Goal: Task Accomplishment & Management: Manage account settings

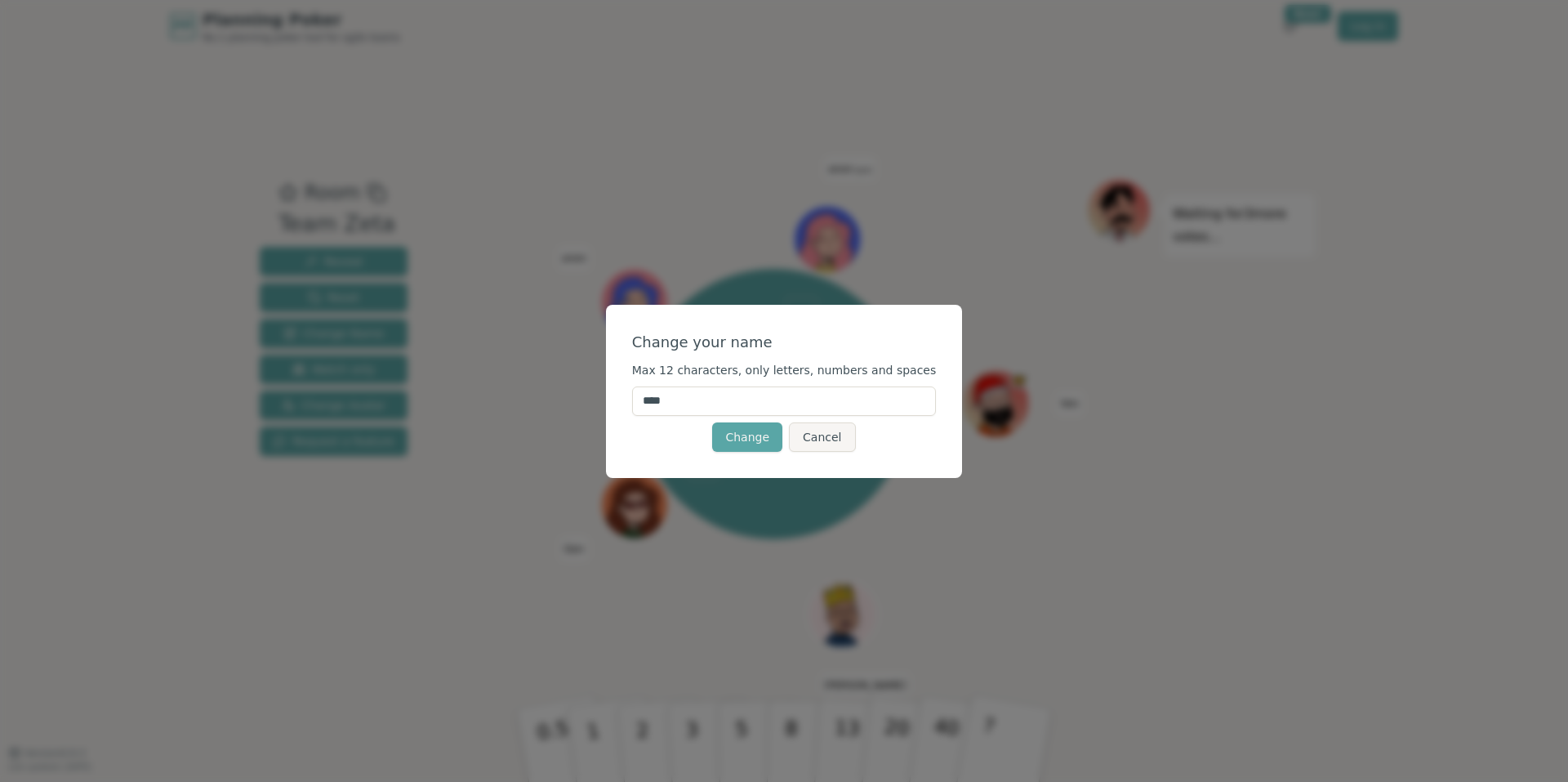
click at [719, 404] on input "****" at bounding box center [784, 401] width 305 height 30
type input "******"
click at [737, 440] on button "Change" at bounding box center [746, 437] width 70 height 30
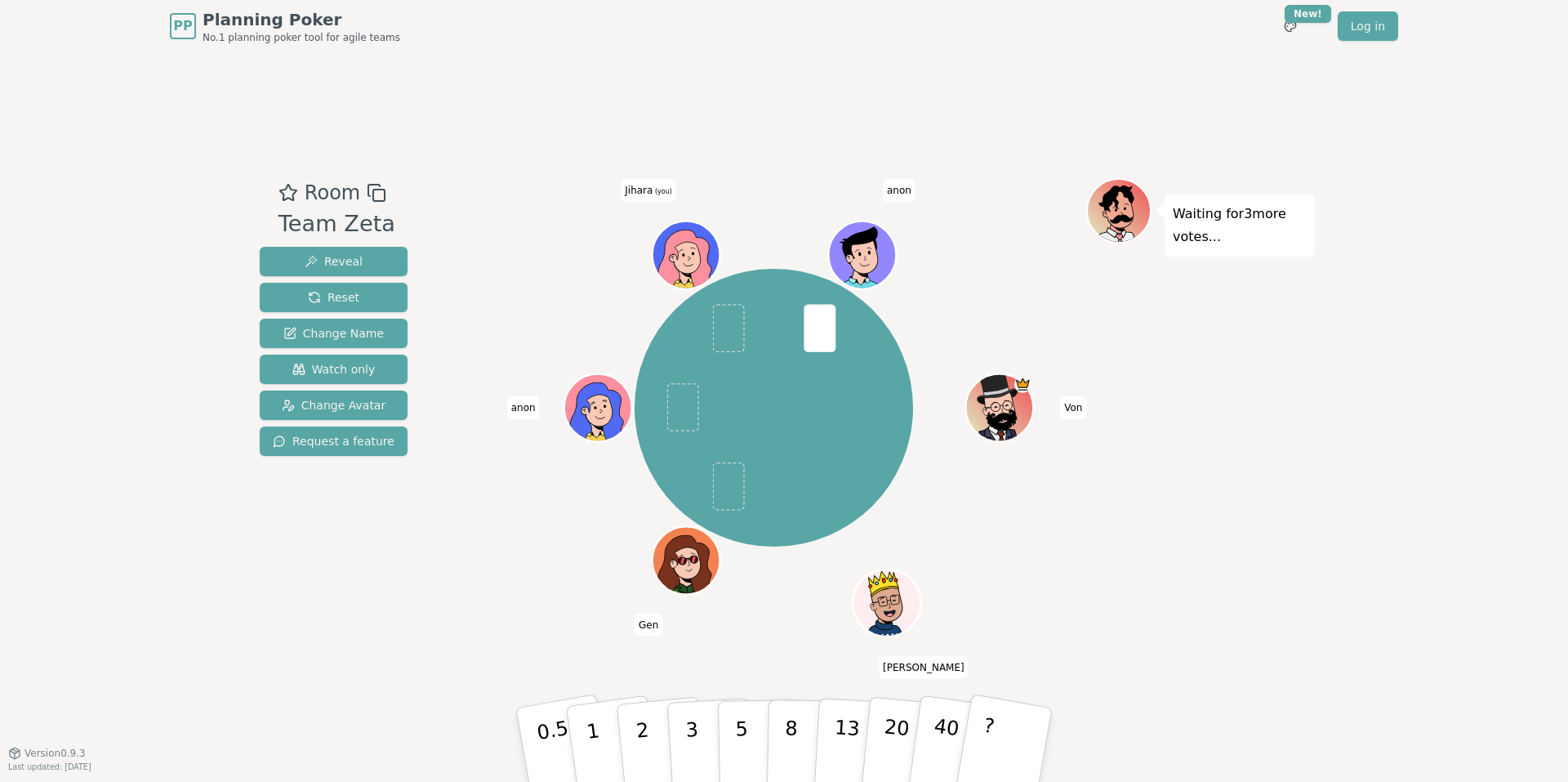
click at [1267, 530] on div "Waiting for 3 more votes..." at bounding box center [1199, 403] width 228 height 449
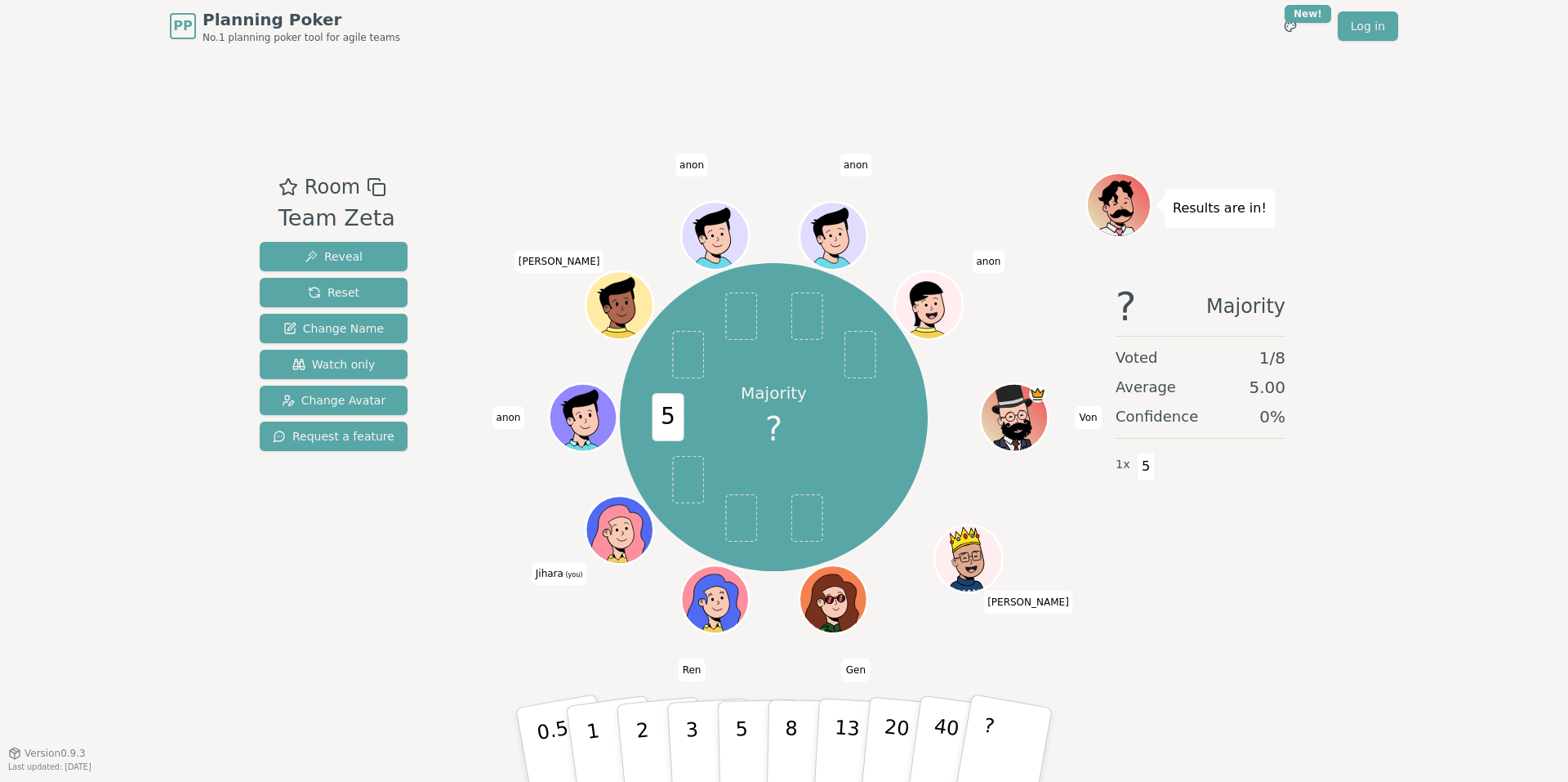
click at [789, 765] on p "8" at bounding box center [790, 761] width 14 height 89
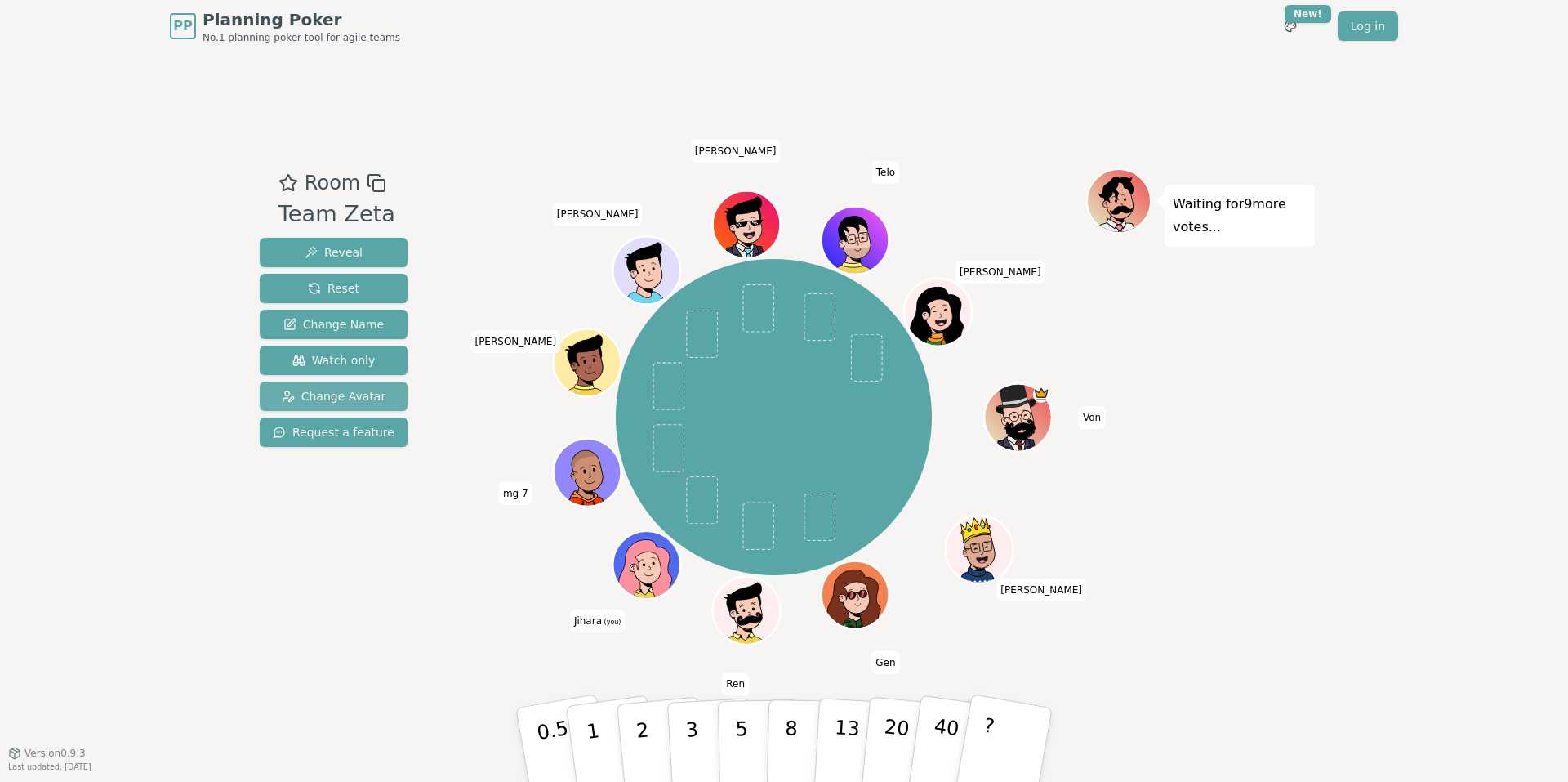
click at [315, 390] on span "Change Avatar" at bounding box center [334, 396] width 104 height 17
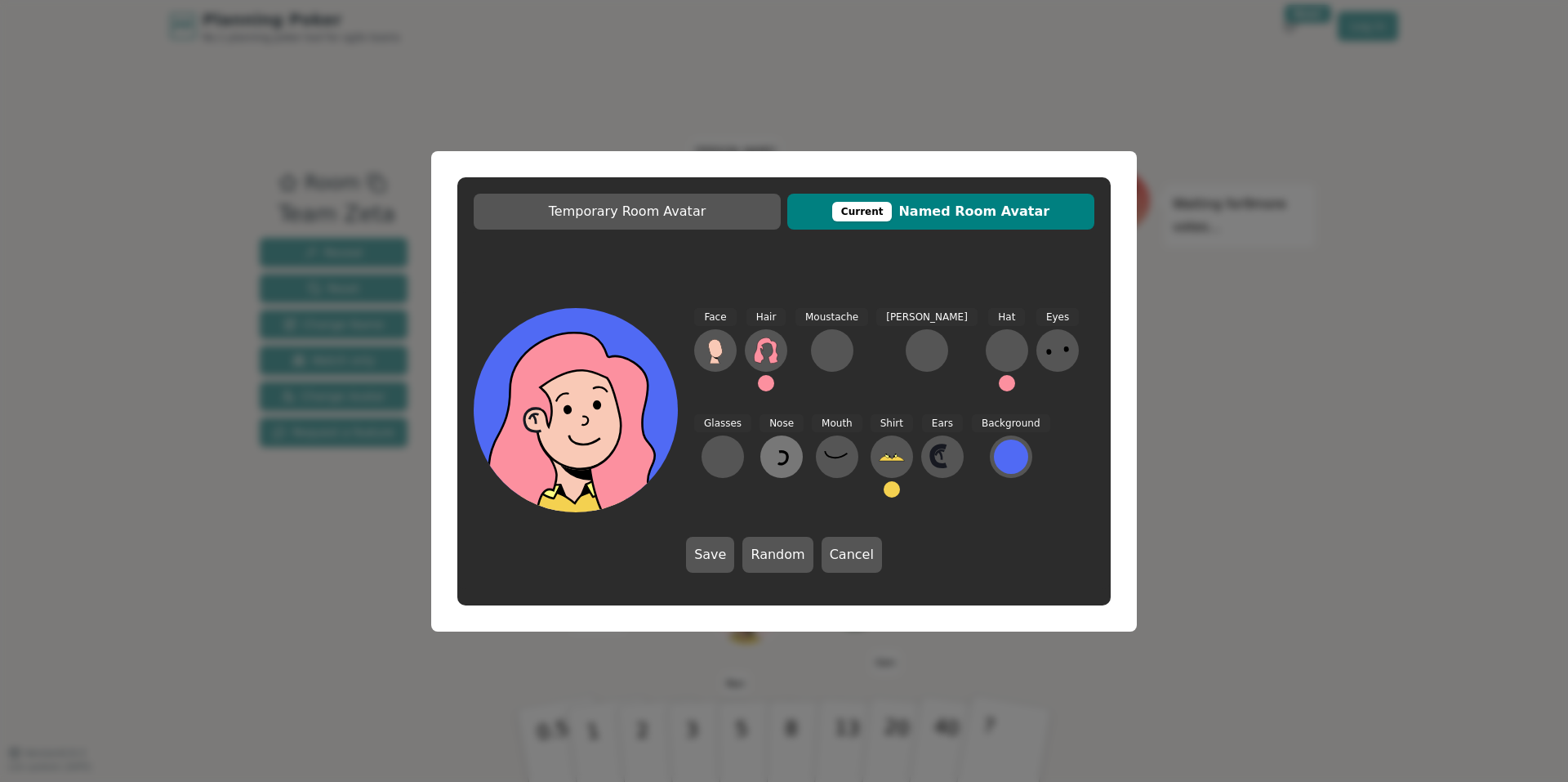
click at [769, 459] on icon at bounding box center [782, 457] width 26 height 26
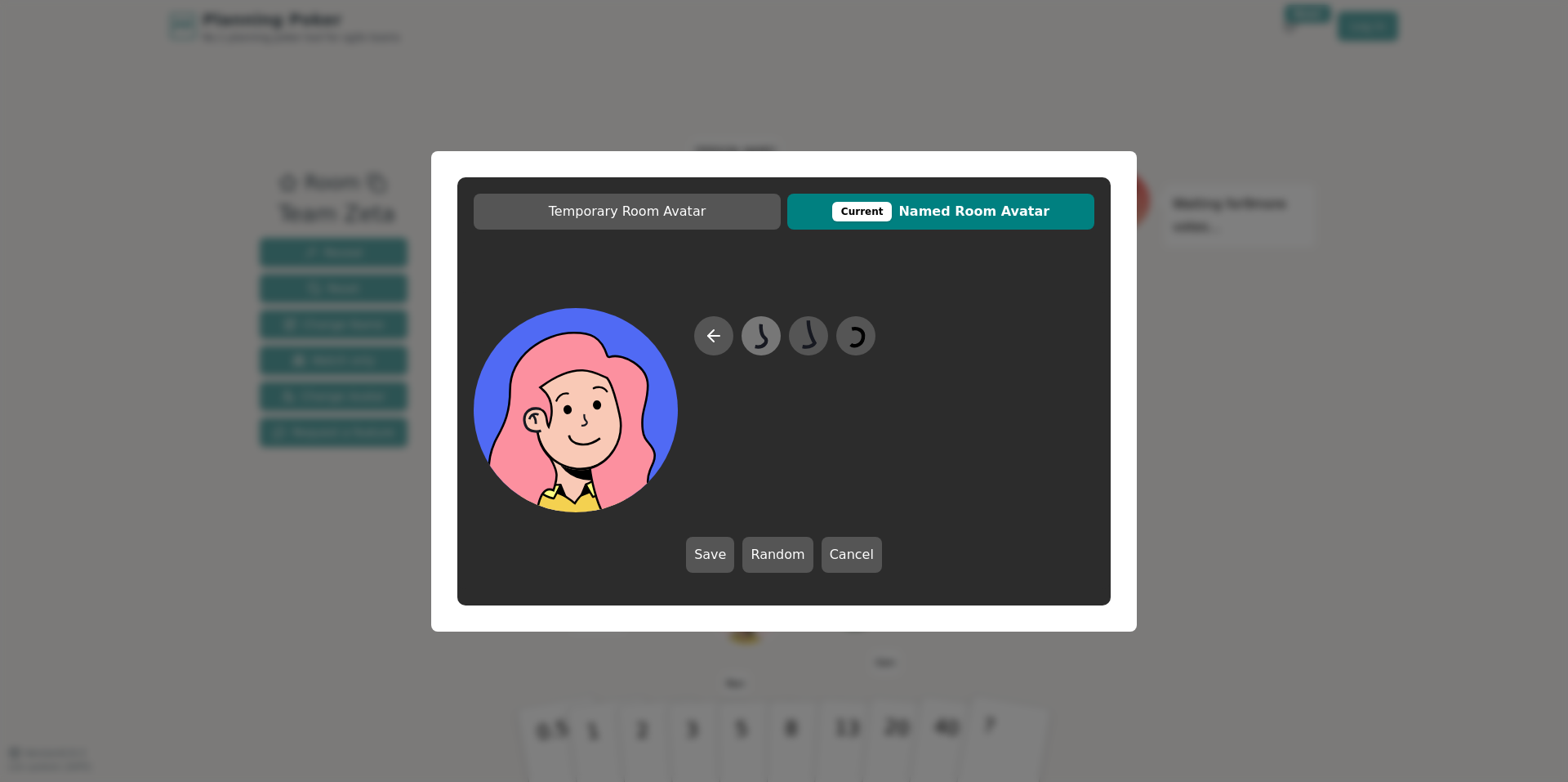
click at [763, 340] on icon at bounding box center [760, 335] width 32 height 36
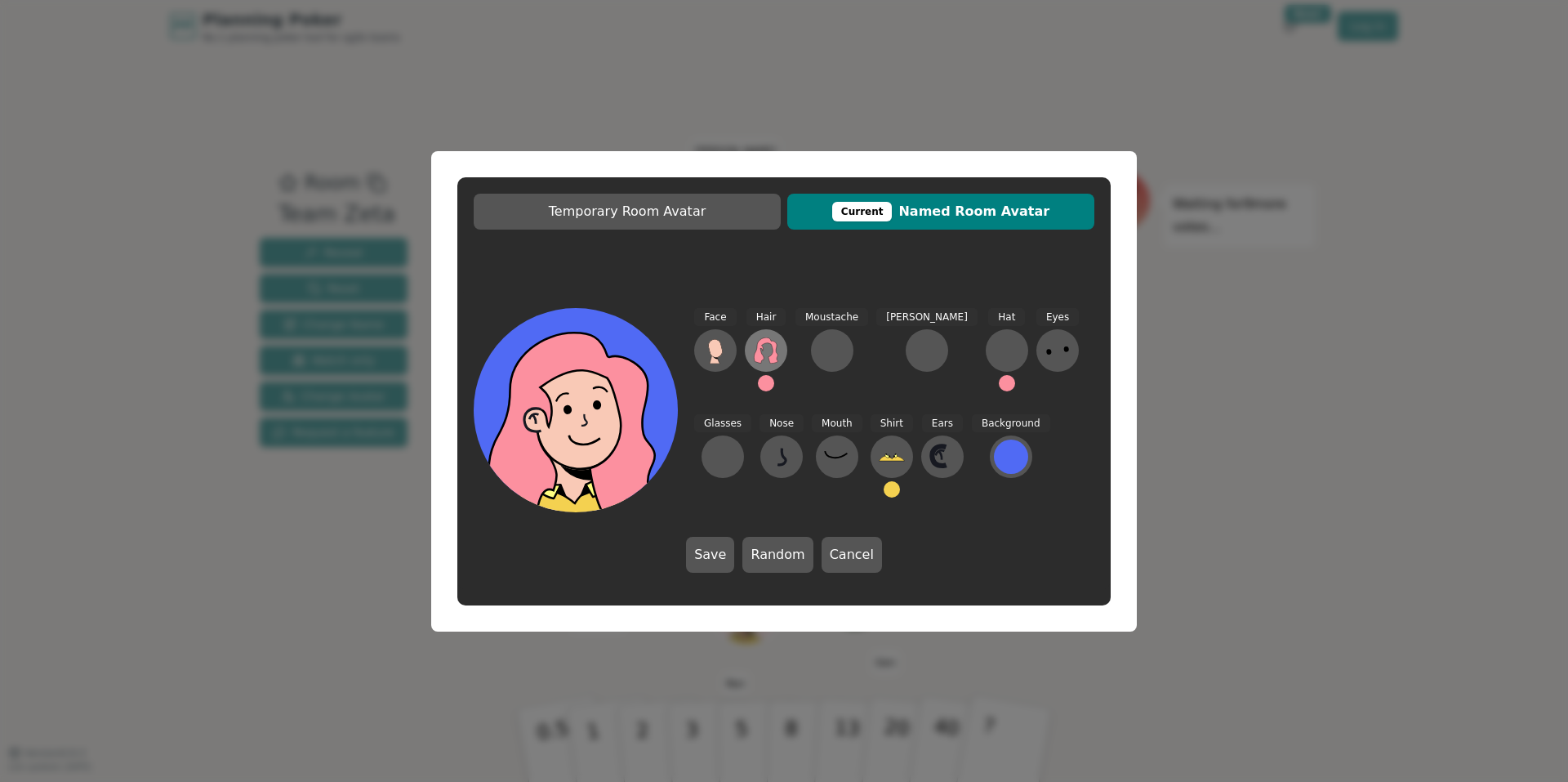
click at [768, 354] on icon at bounding box center [766, 350] width 26 height 26
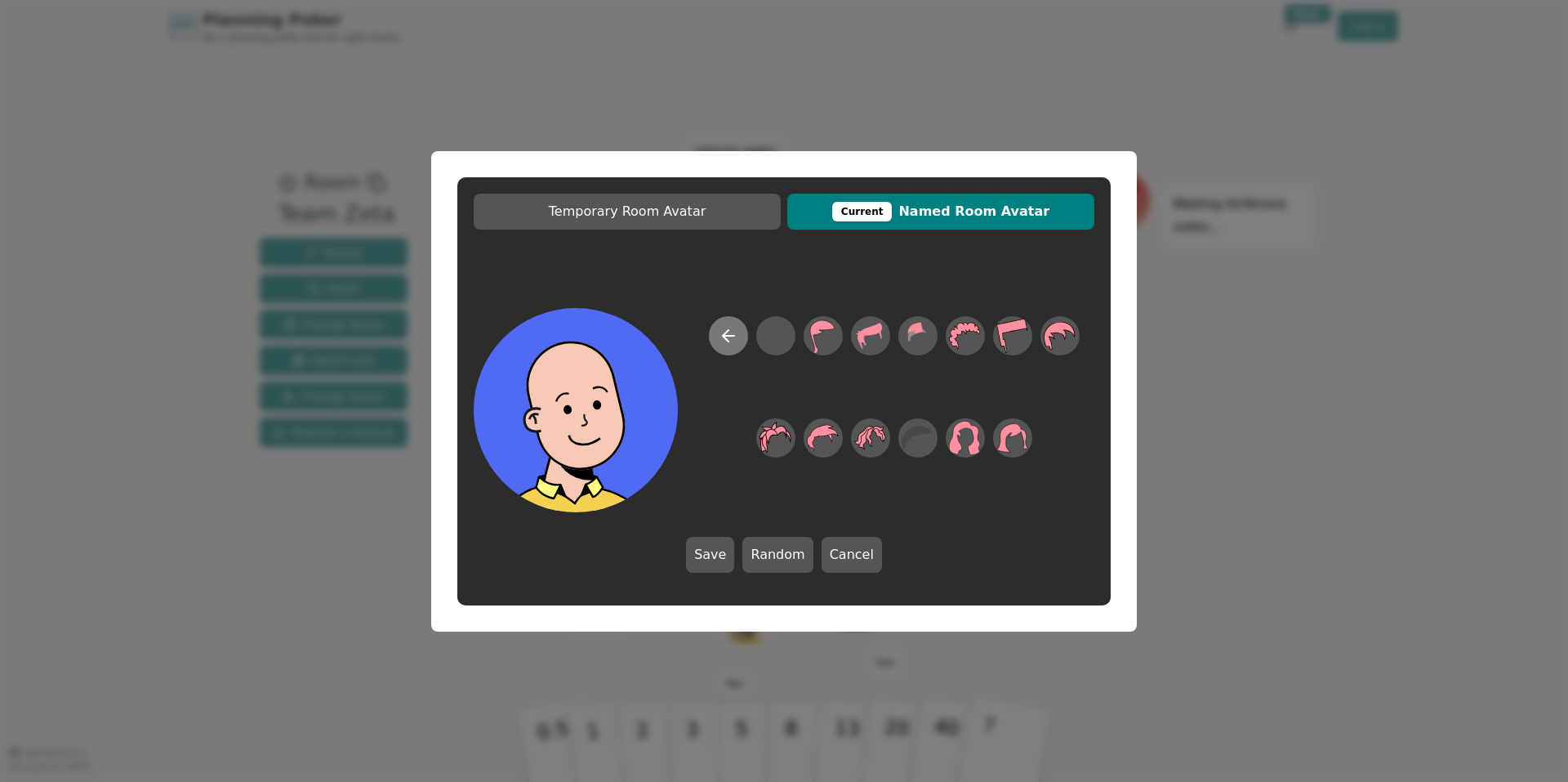
click at [723, 343] on icon at bounding box center [728, 336] width 20 height 20
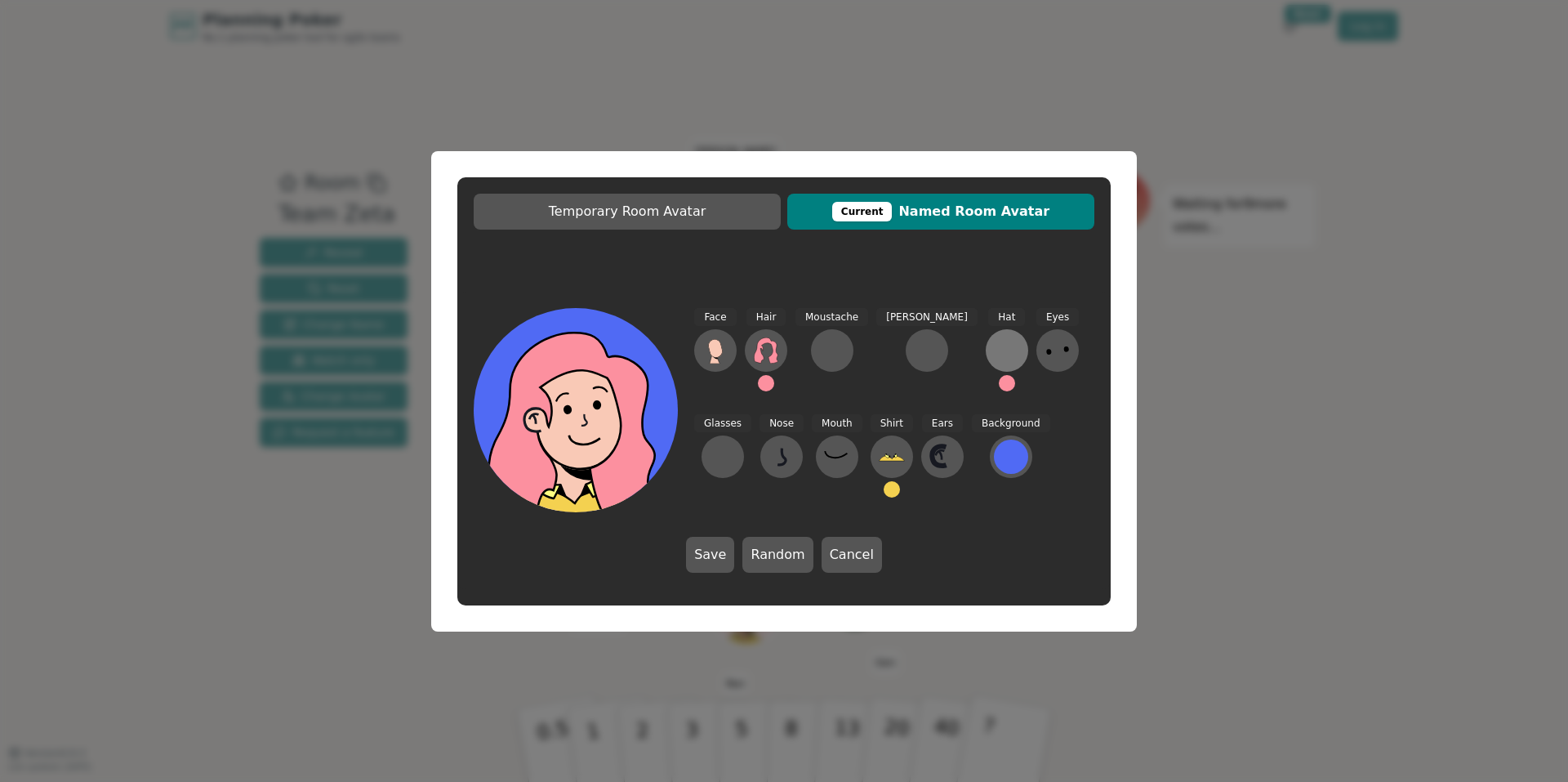
click at [986, 336] on button at bounding box center [1007, 350] width 43 height 43
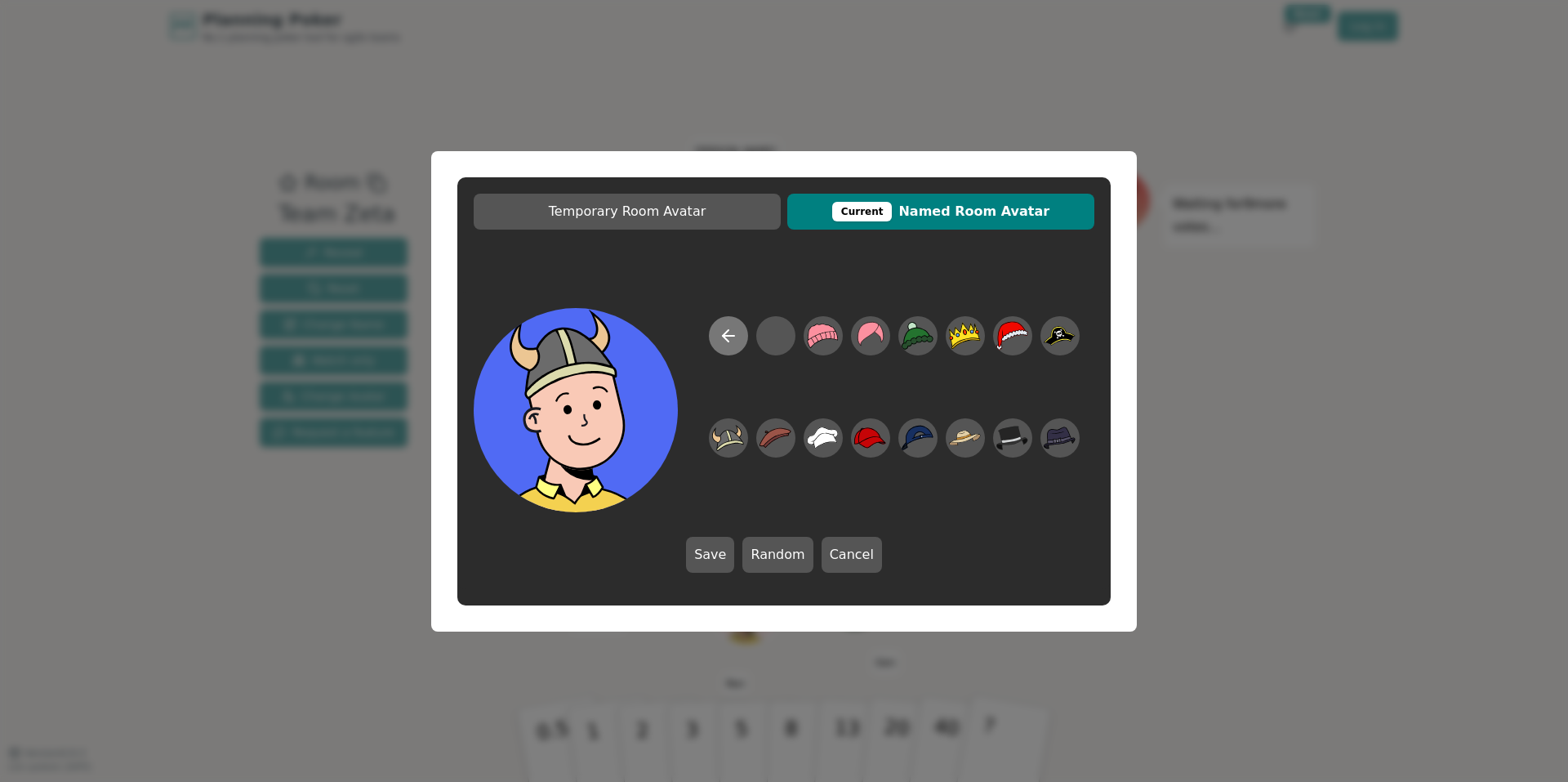
click at [727, 342] on icon at bounding box center [728, 336] width 20 height 20
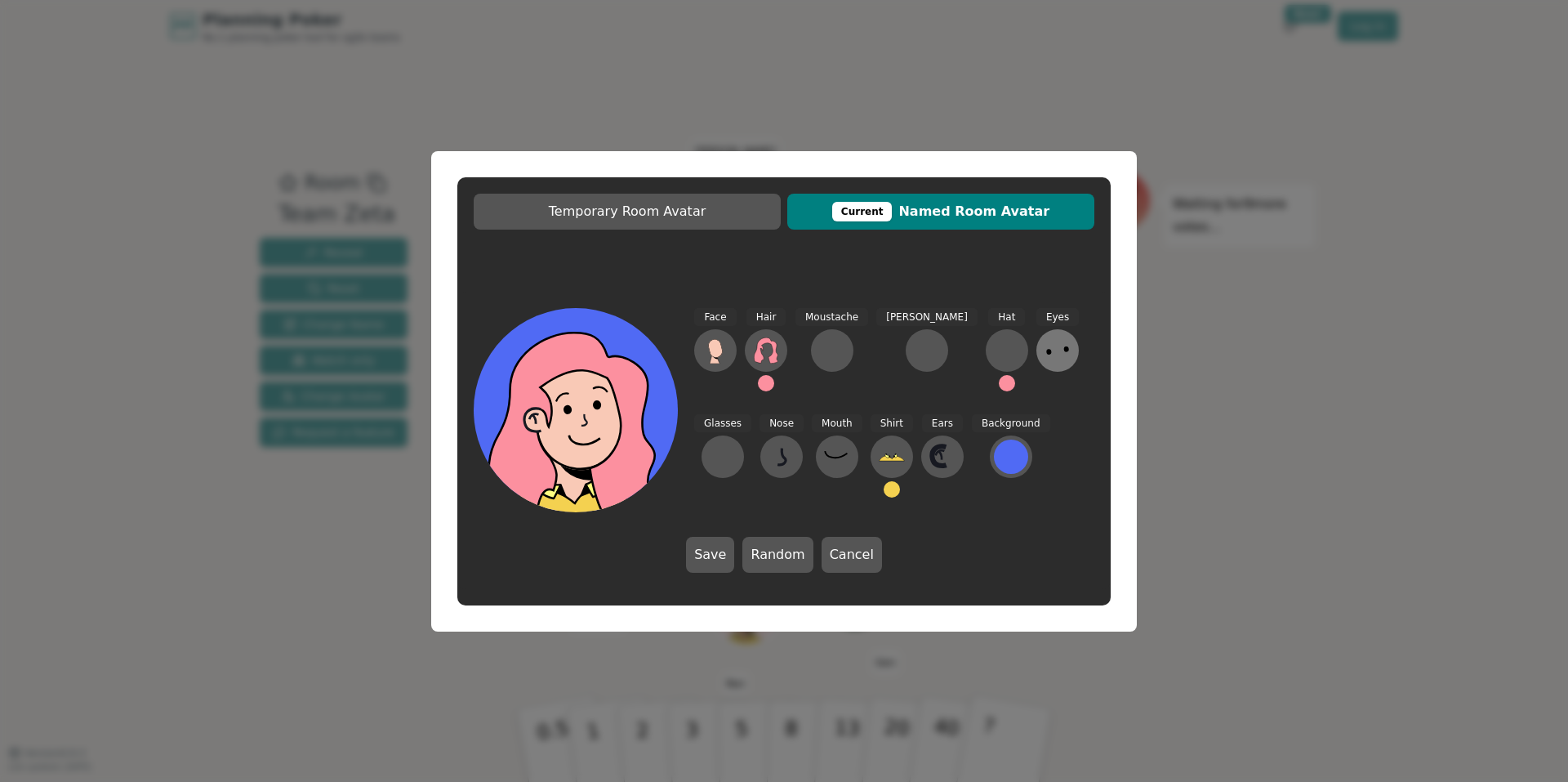
click at [1044, 352] on icon at bounding box center [1057, 350] width 26 height 26
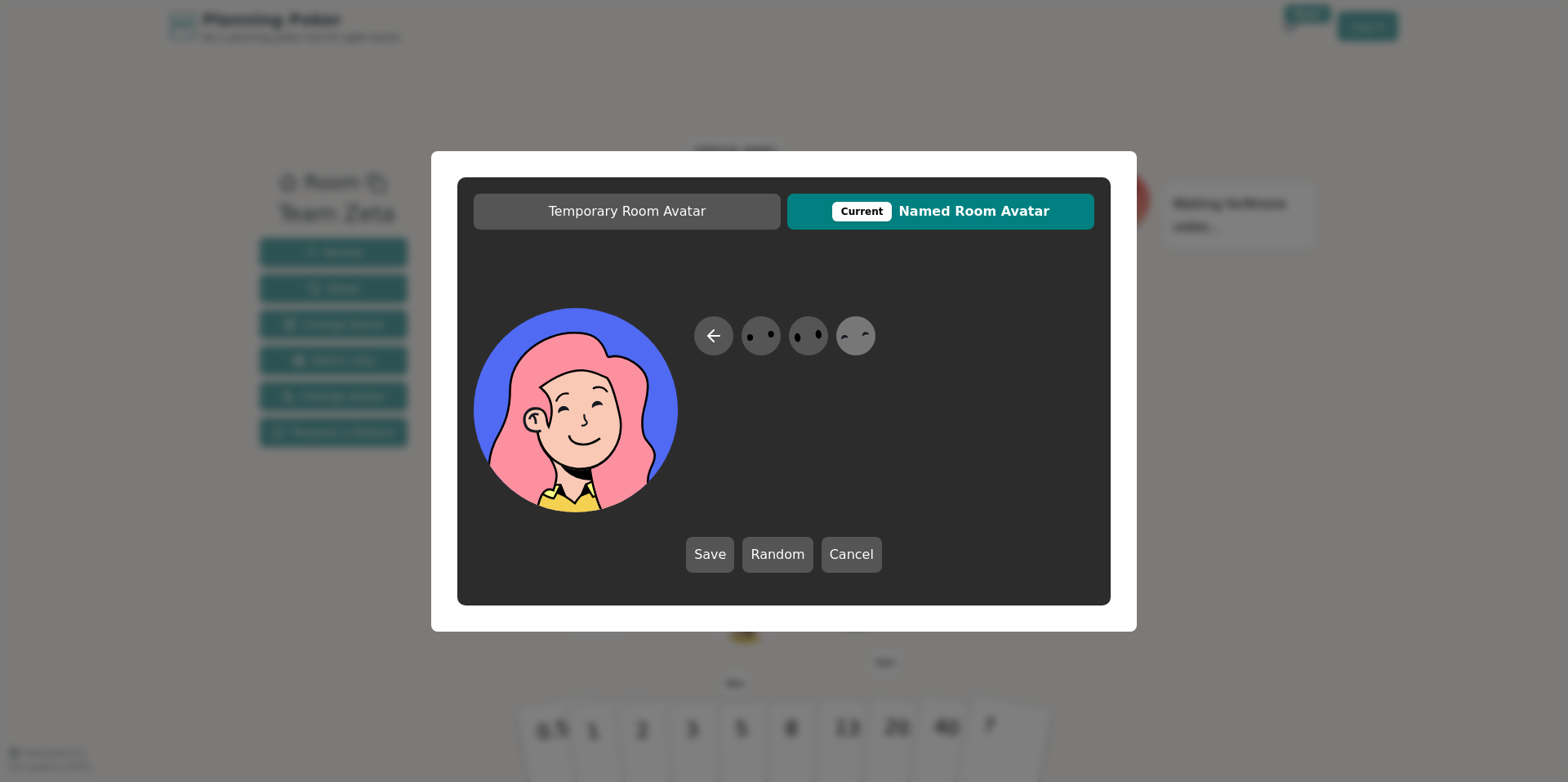
click at [859, 340] on icon at bounding box center [855, 335] width 32 height 36
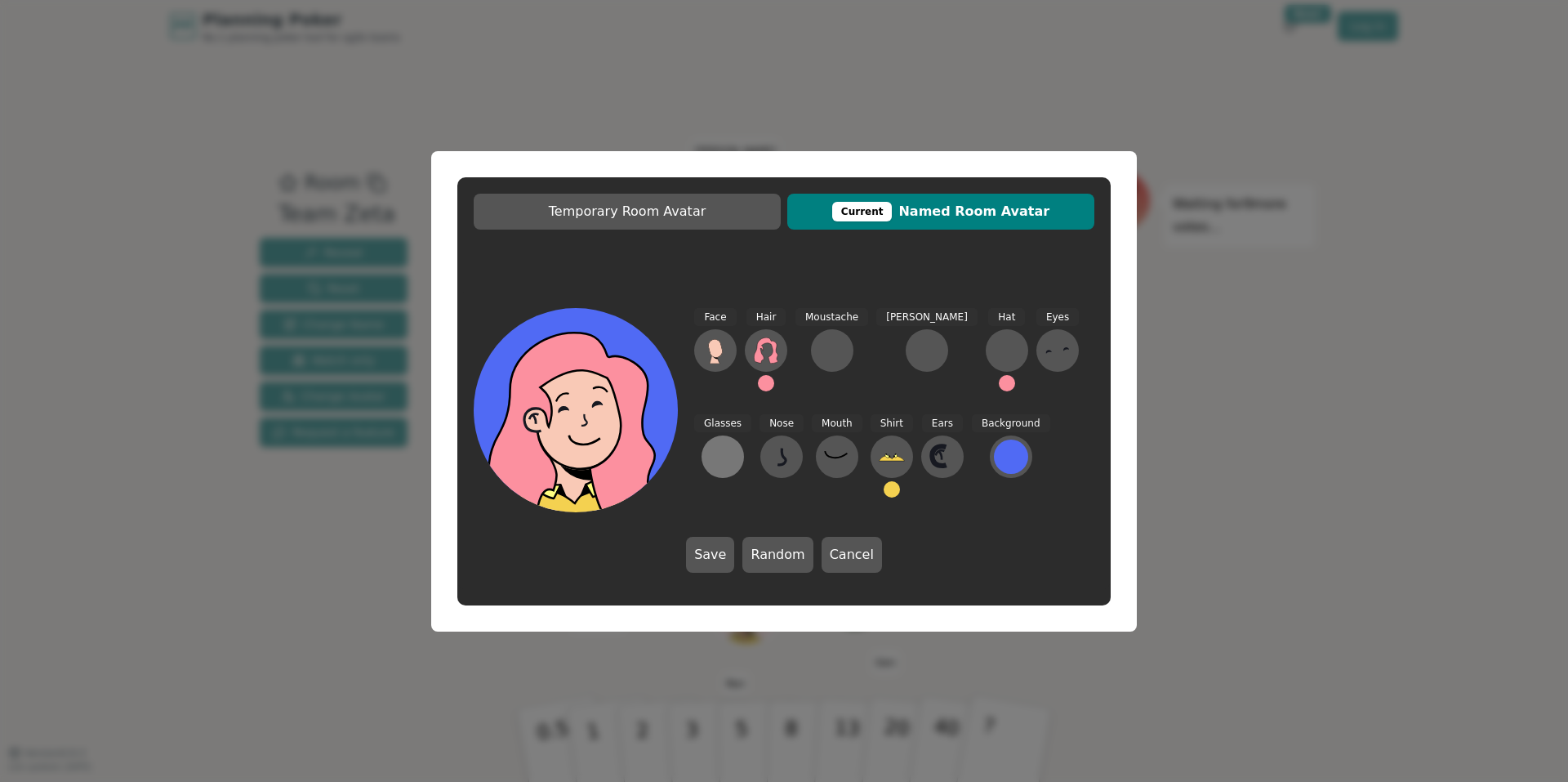
click at [743, 435] on button at bounding box center [723, 457] width 43 height 43
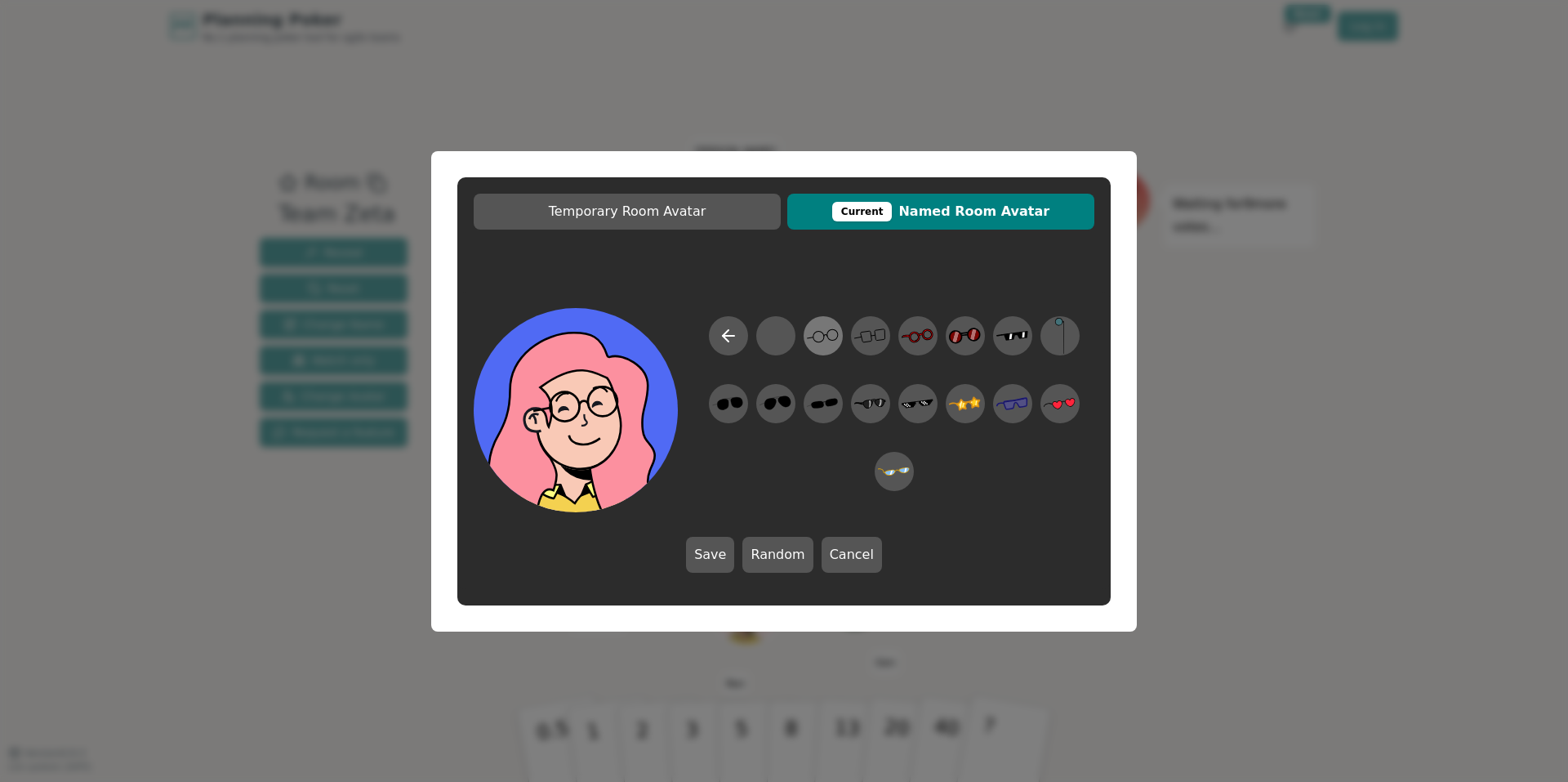
click at [814, 336] on icon at bounding box center [823, 335] width 32 height 36
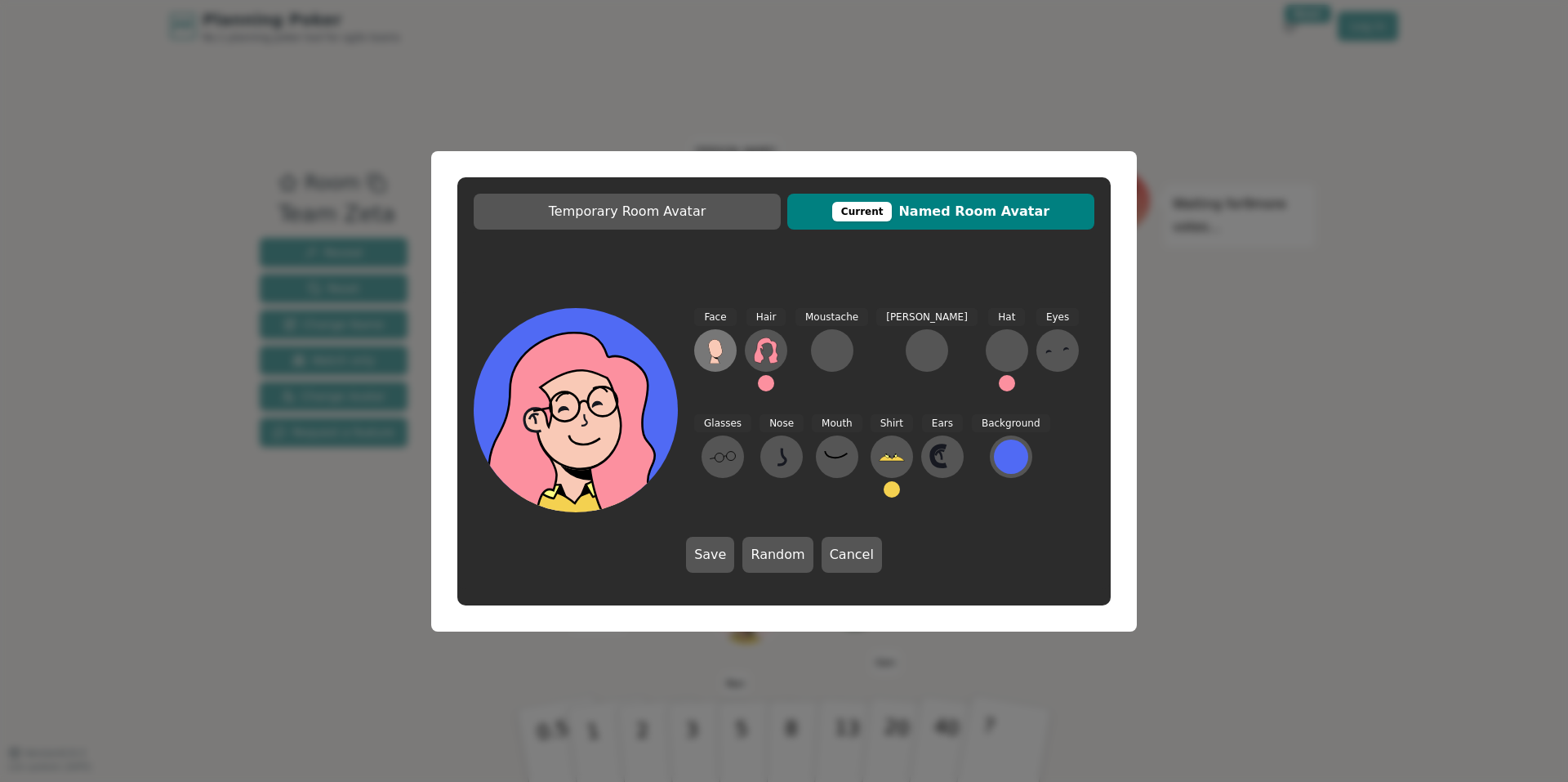
click at [719, 354] on icon at bounding box center [715, 348] width 14 height 18
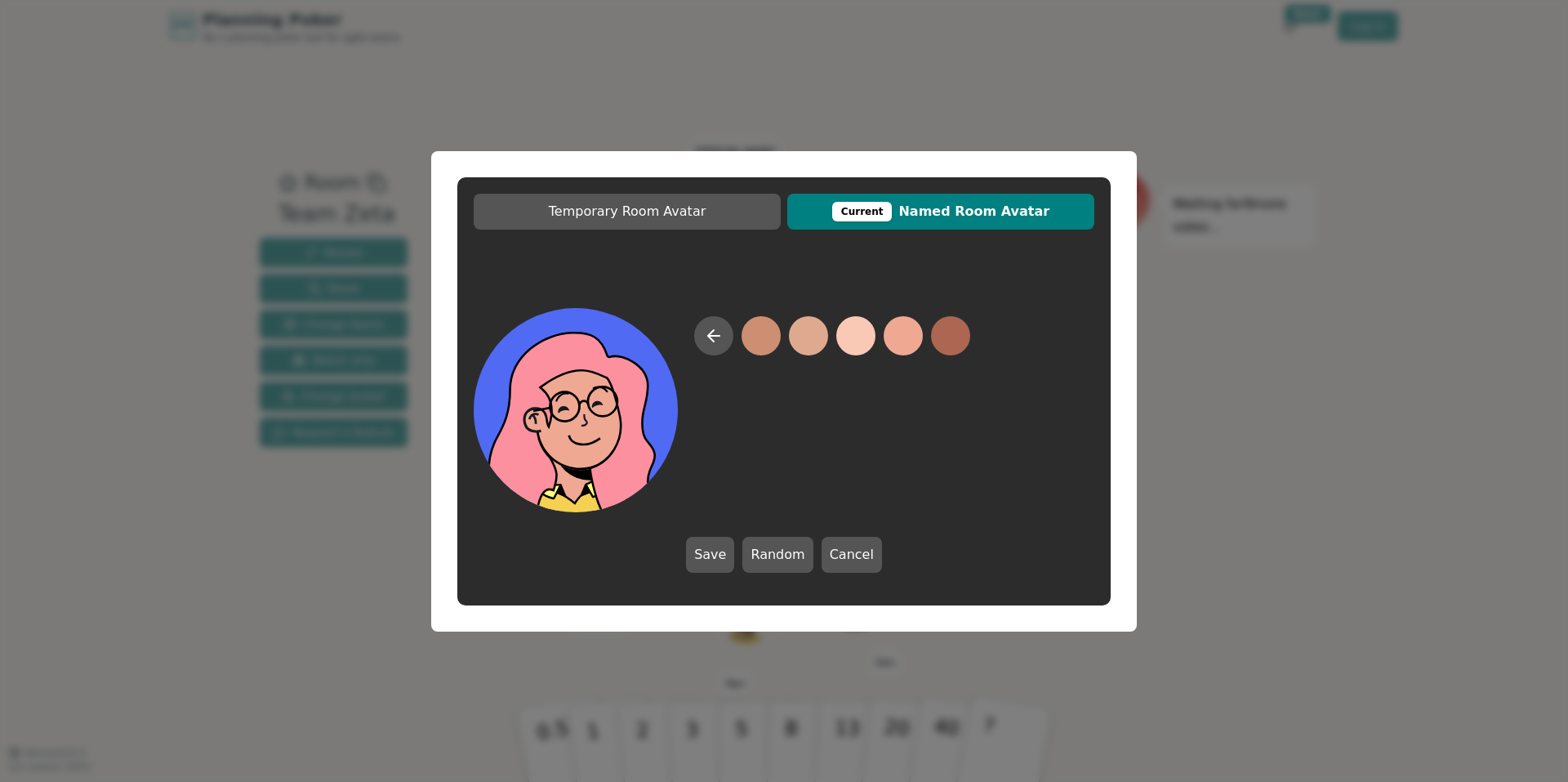
click at [909, 327] on button at bounding box center [903, 336] width 39 height 39
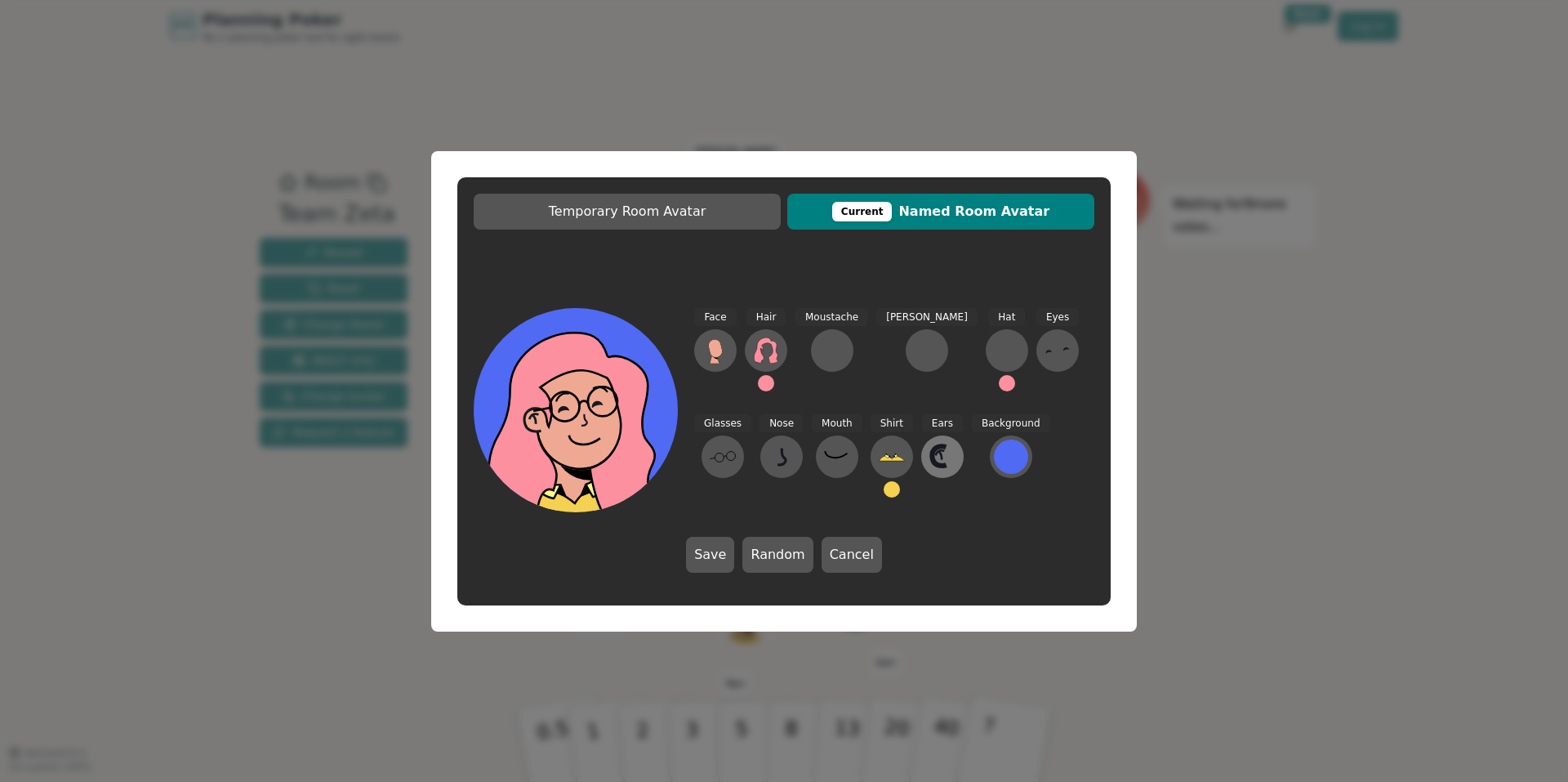
click at [935, 454] on icon at bounding box center [940, 453] width 9 height 5
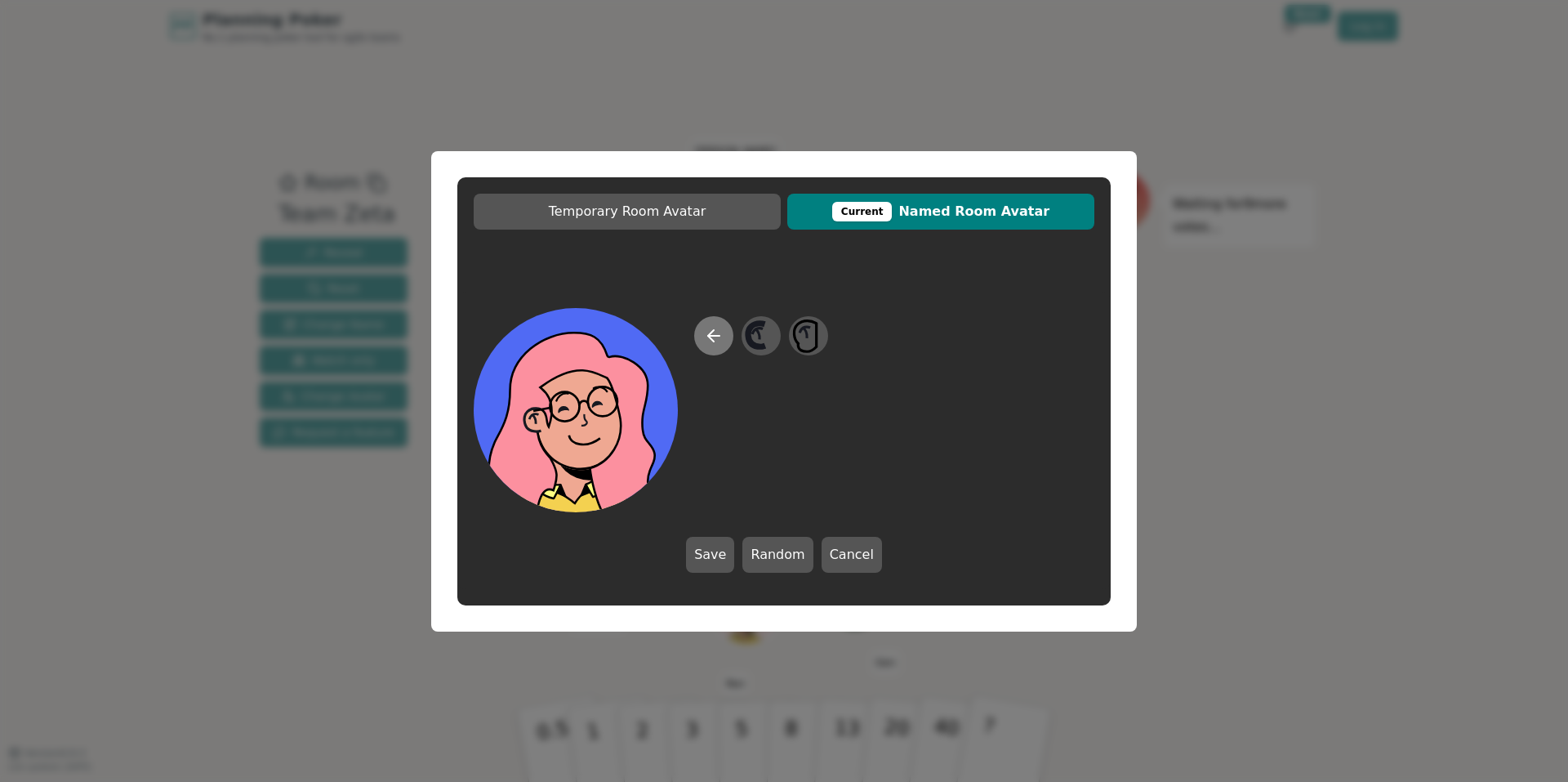
click at [700, 340] on button at bounding box center [714, 336] width 39 height 39
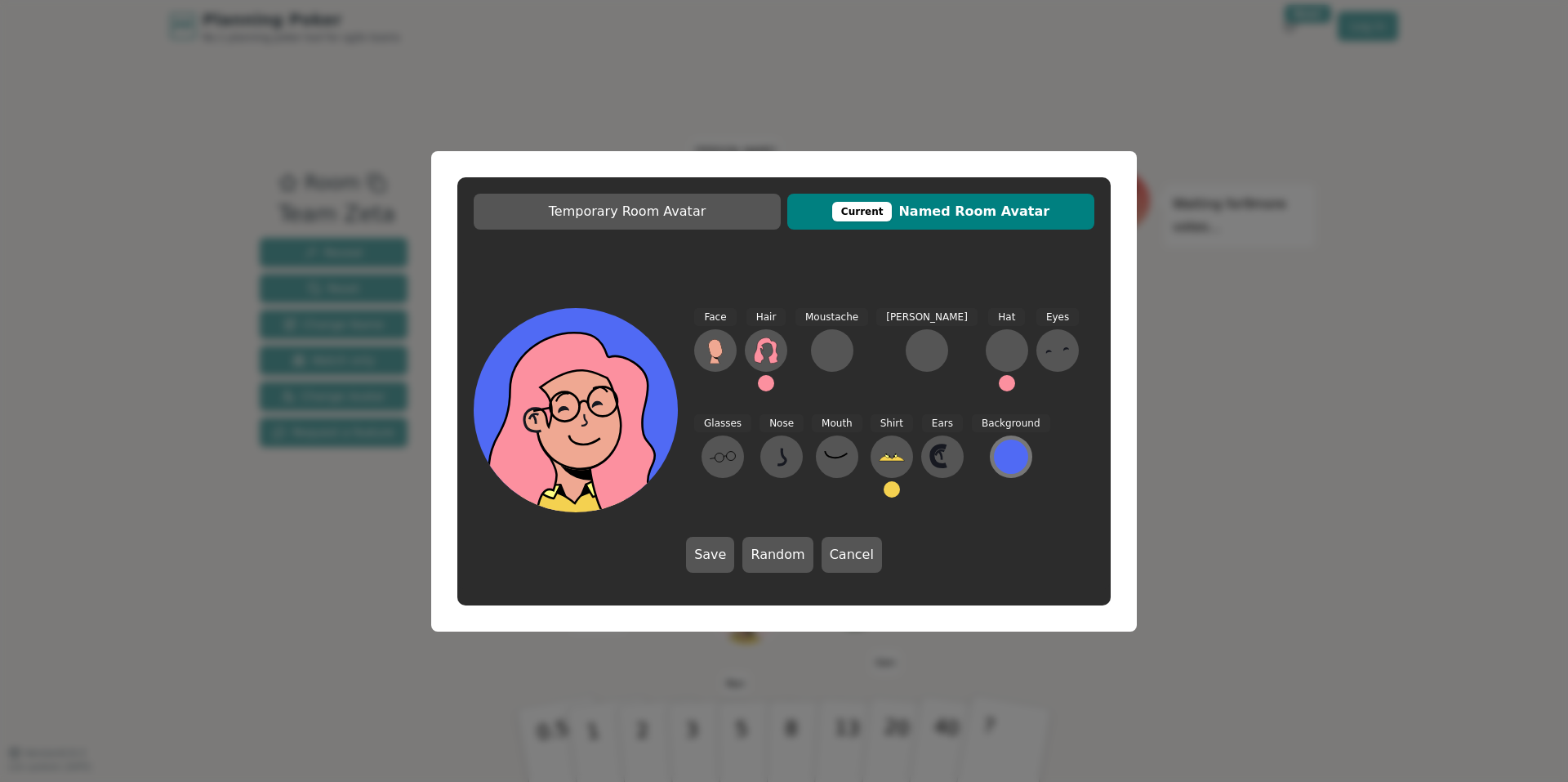
click at [993, 462] on div at bounding box center [1010, 456] width 34 height 34
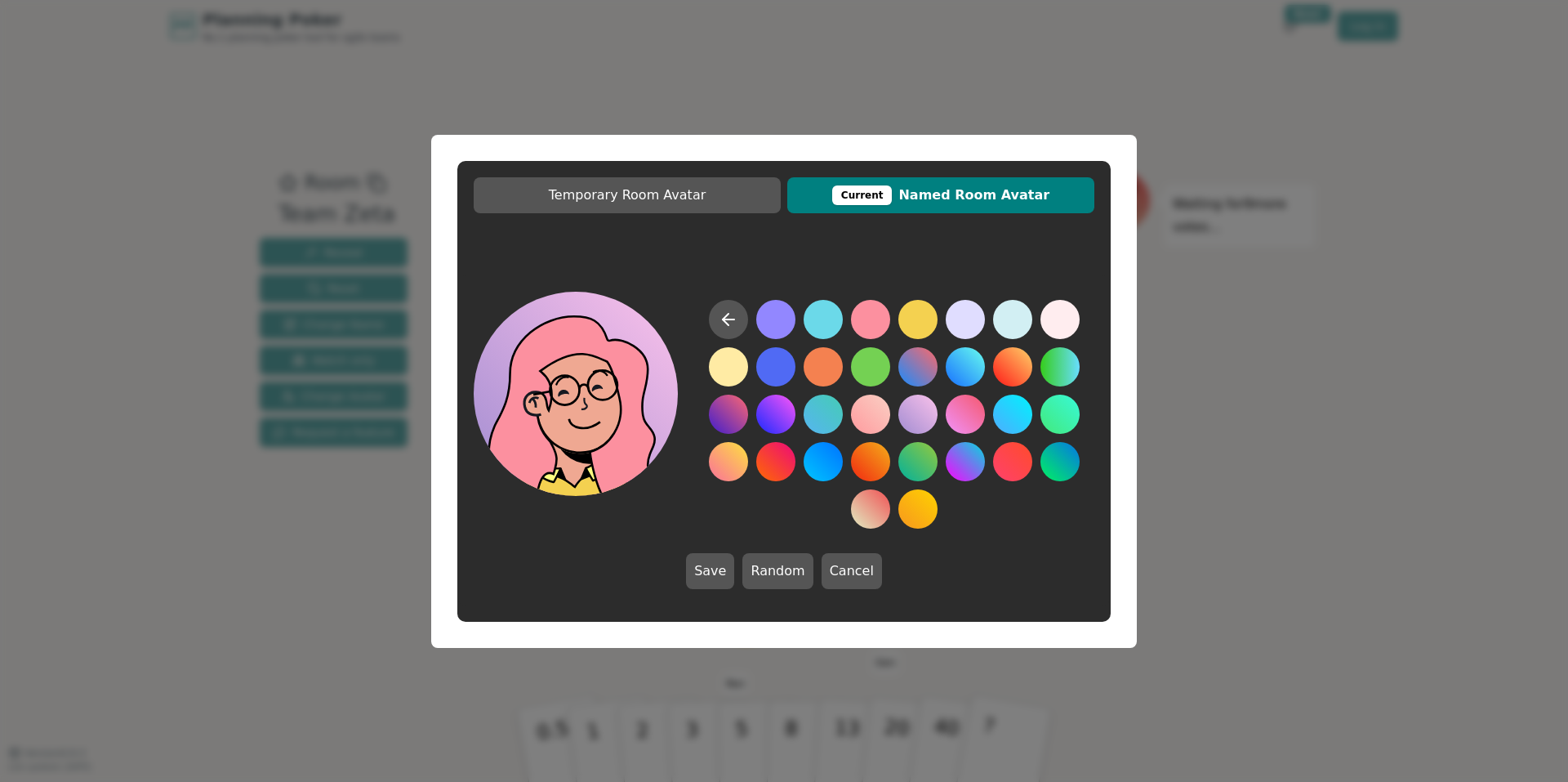
click at [918, 409] on button at bounding box center [918, 414] width 39 height 39
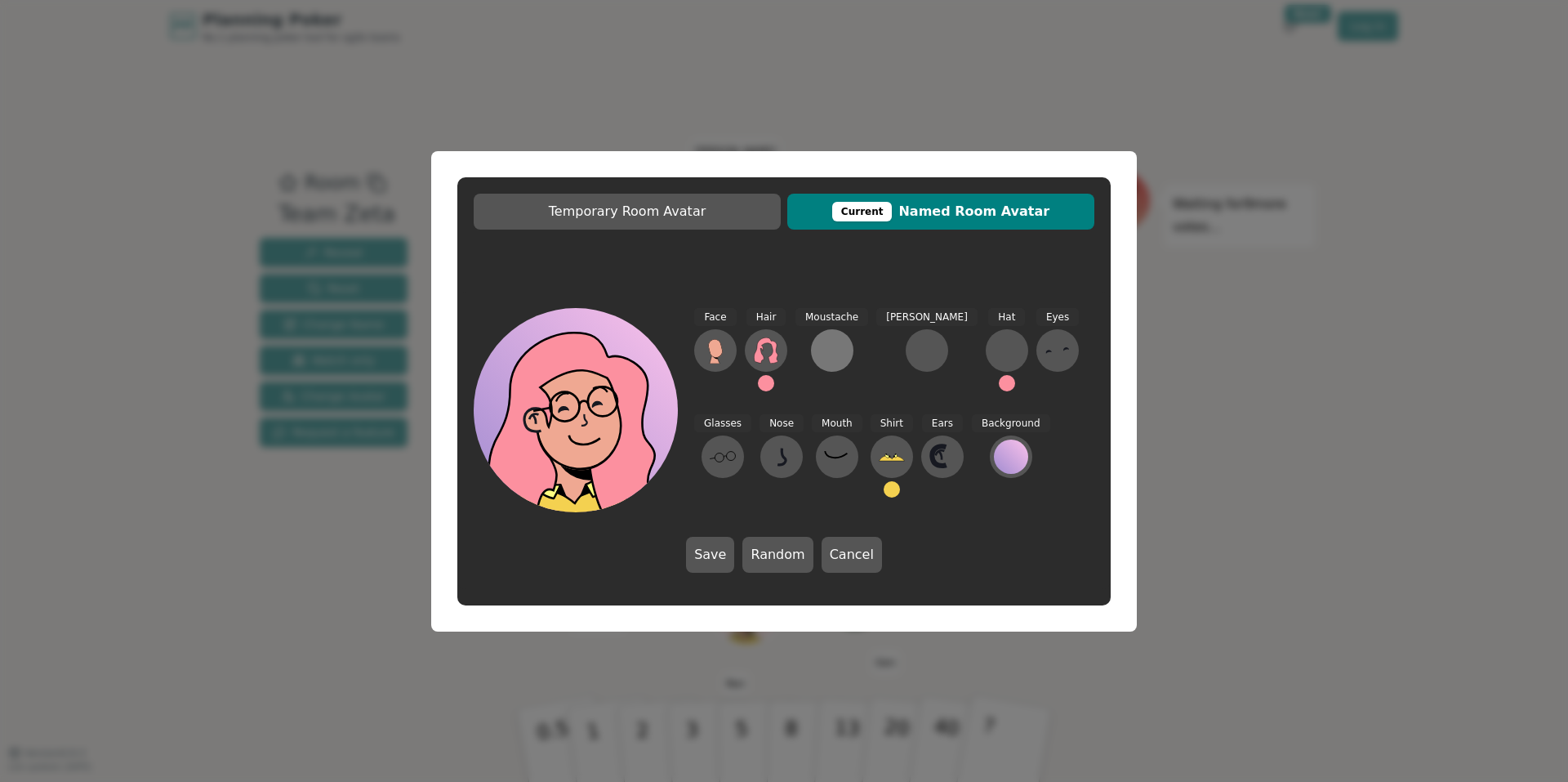
click at [833, 344] on div at bounding box center [832, 350] width 26 height 26
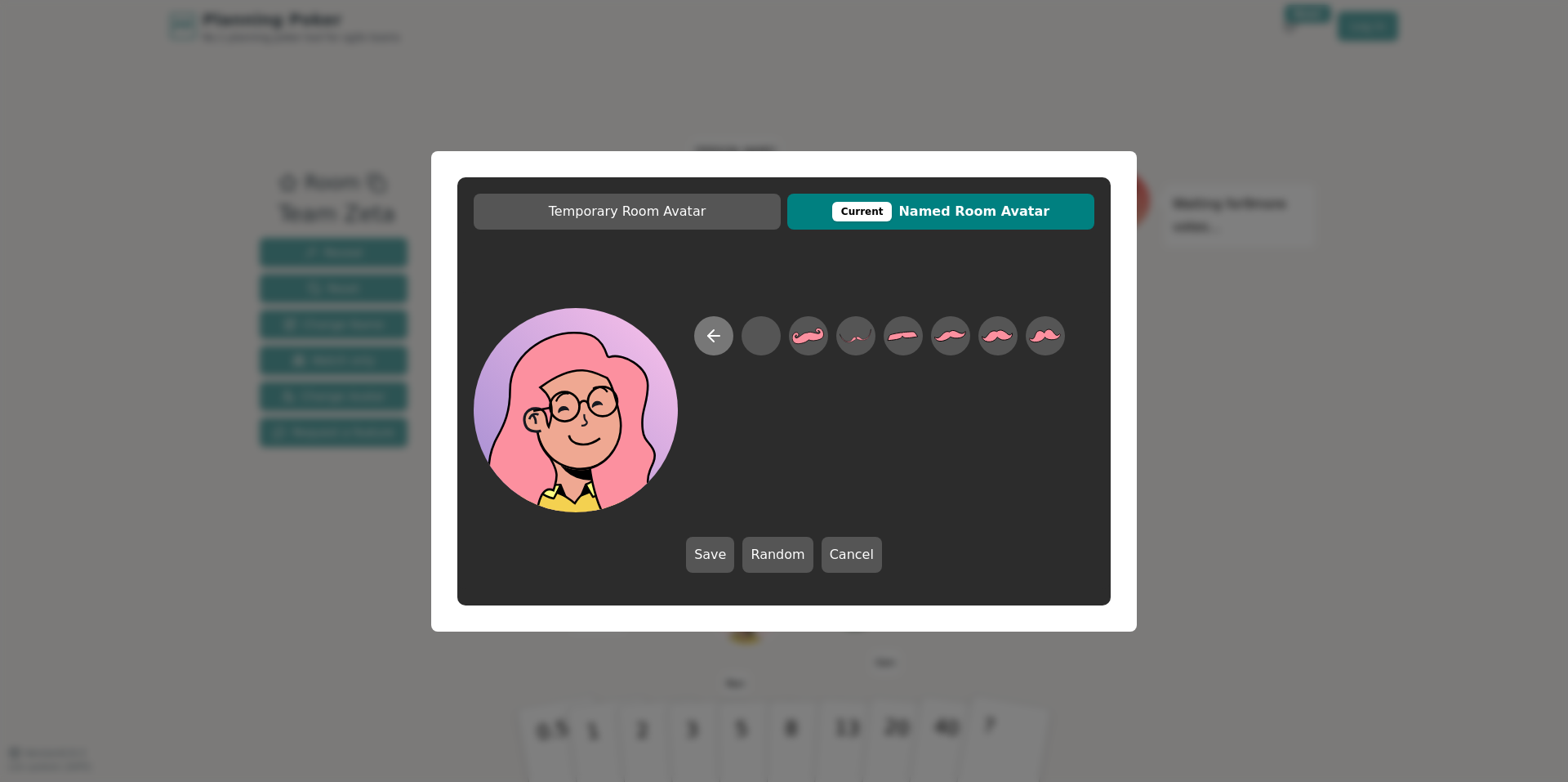
click at [716, 332] on icon at bounding box center [713, 336] width 20 height 20
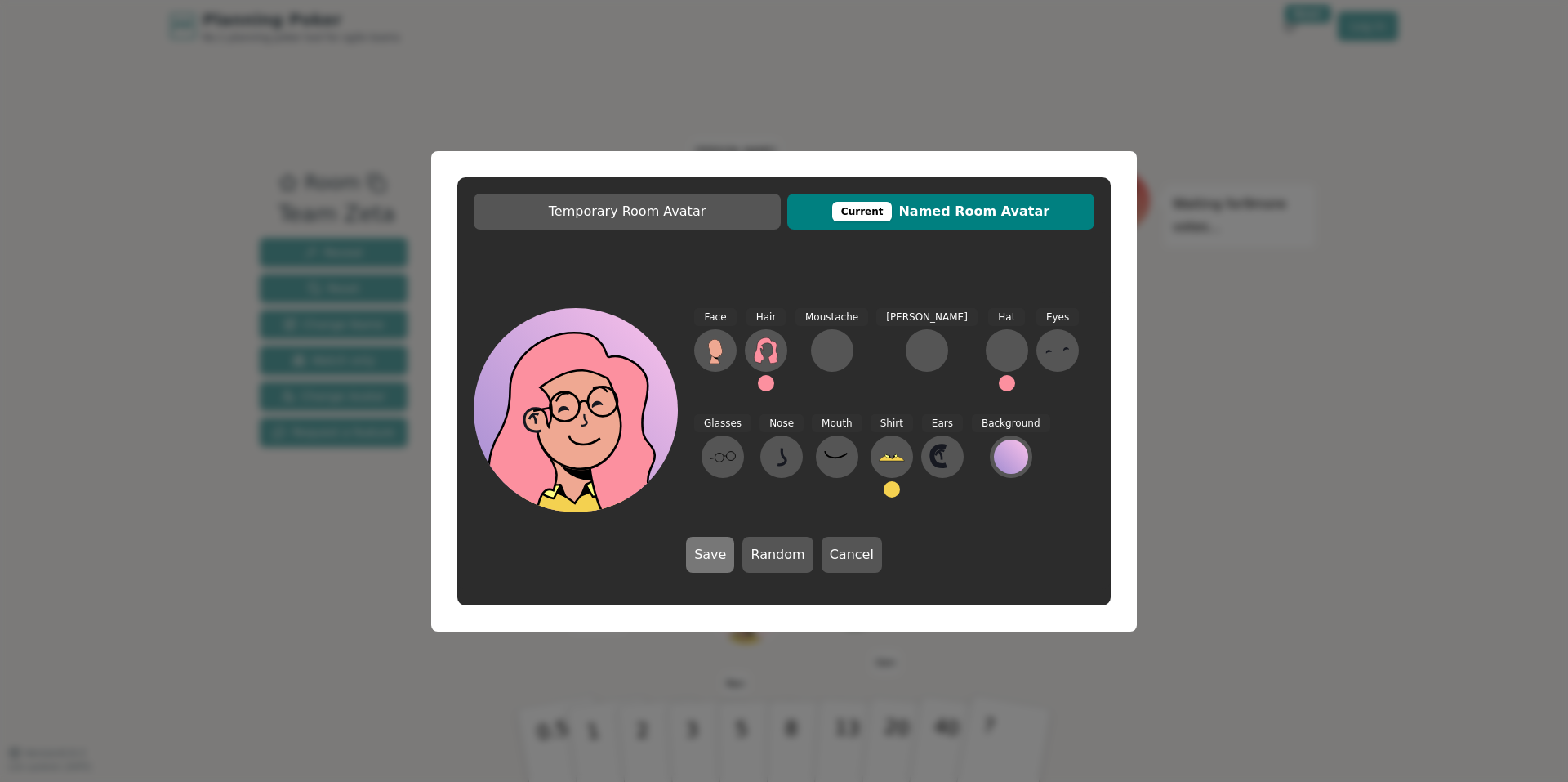
click at [716, 552] on button "Save" at bounding box center [710, 555] width 48 height 36
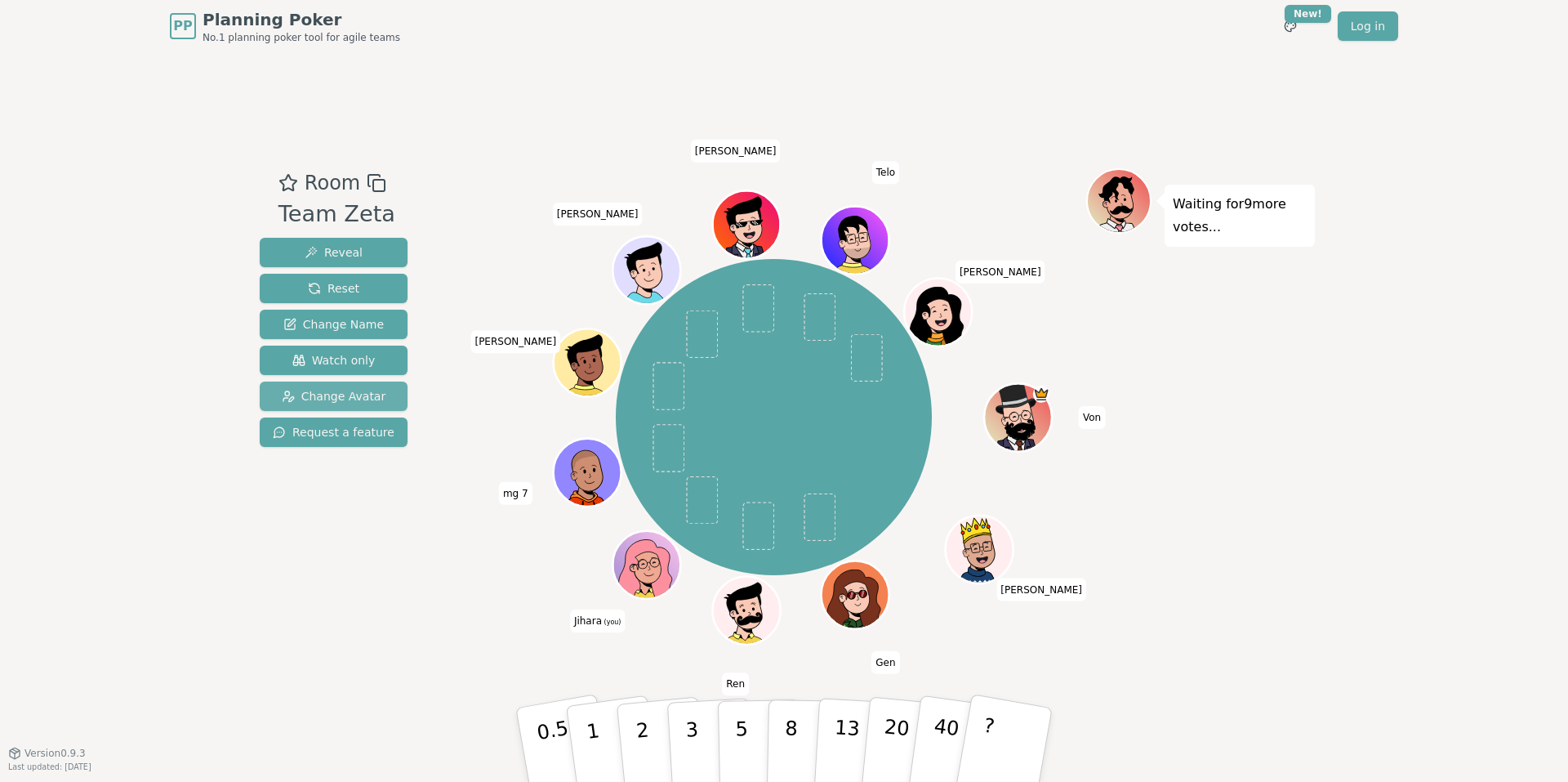
click at [314, 396] on span "Change Avatar" at bounding box center [334, 396] width 104 height 17
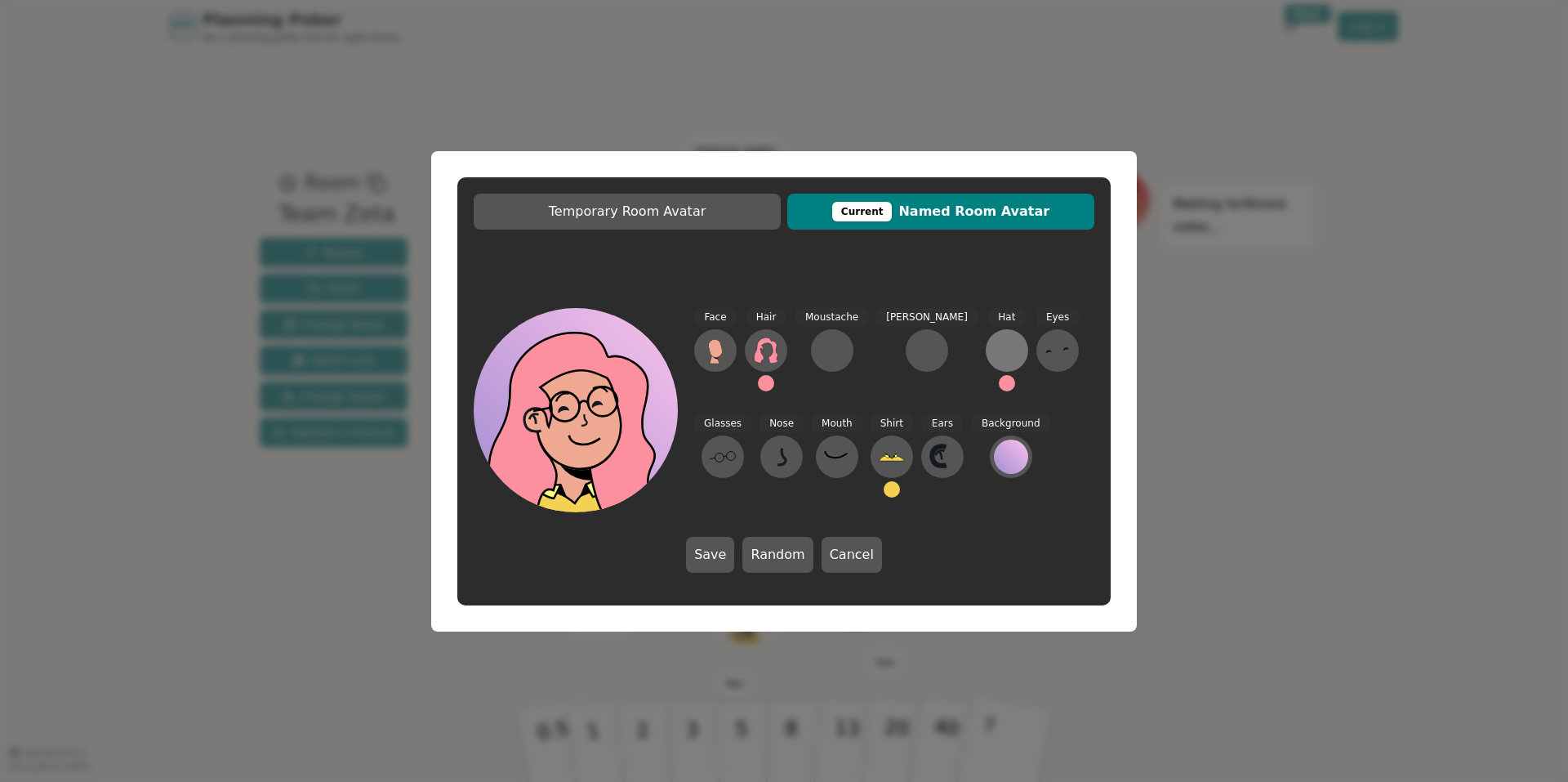
click at [993, 347] on div at bounding box center [1006, 350] width 26 height 26
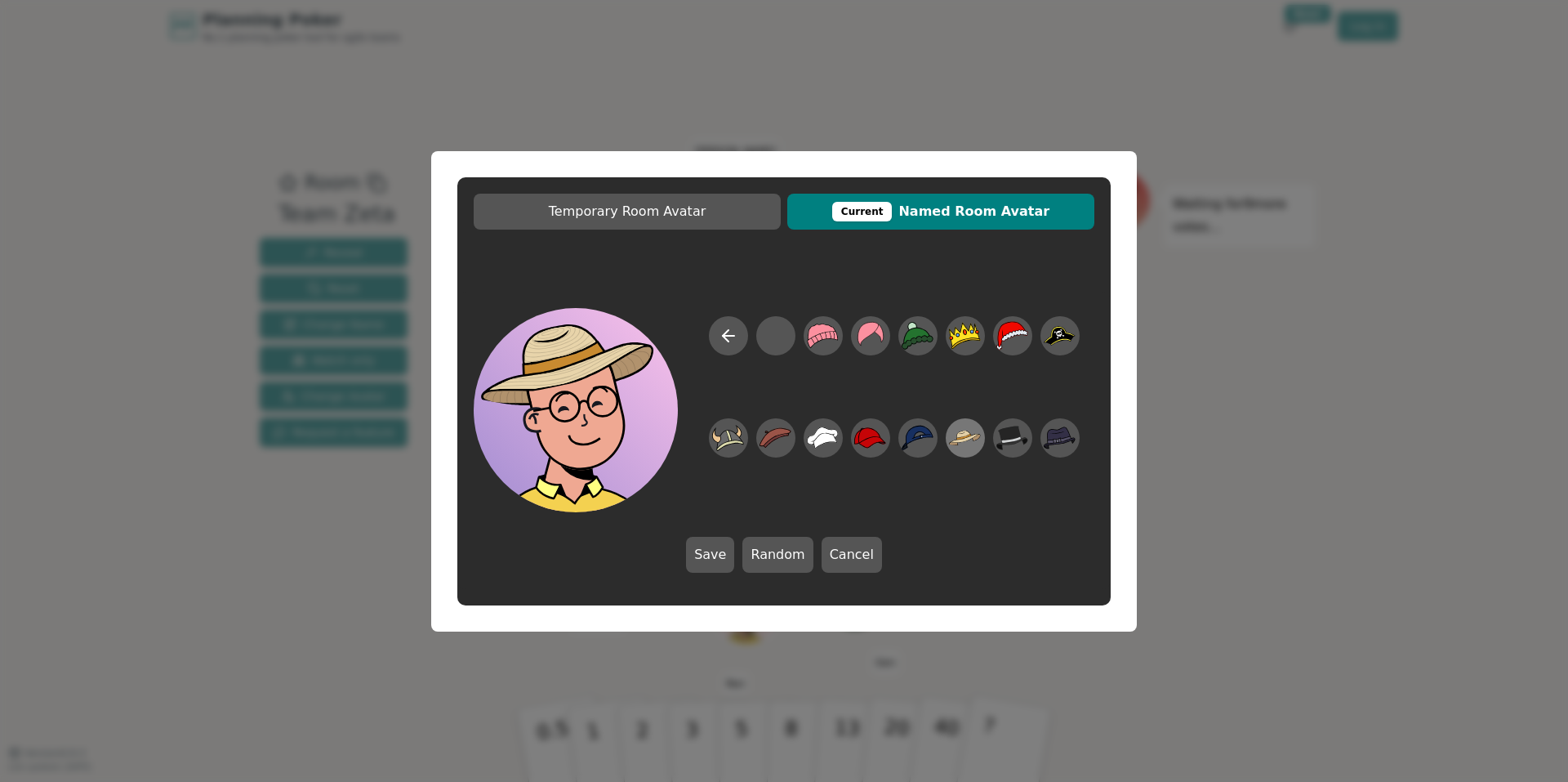
click at [966, 431] on icon at bounding box center [964, 437] width 32 height 15
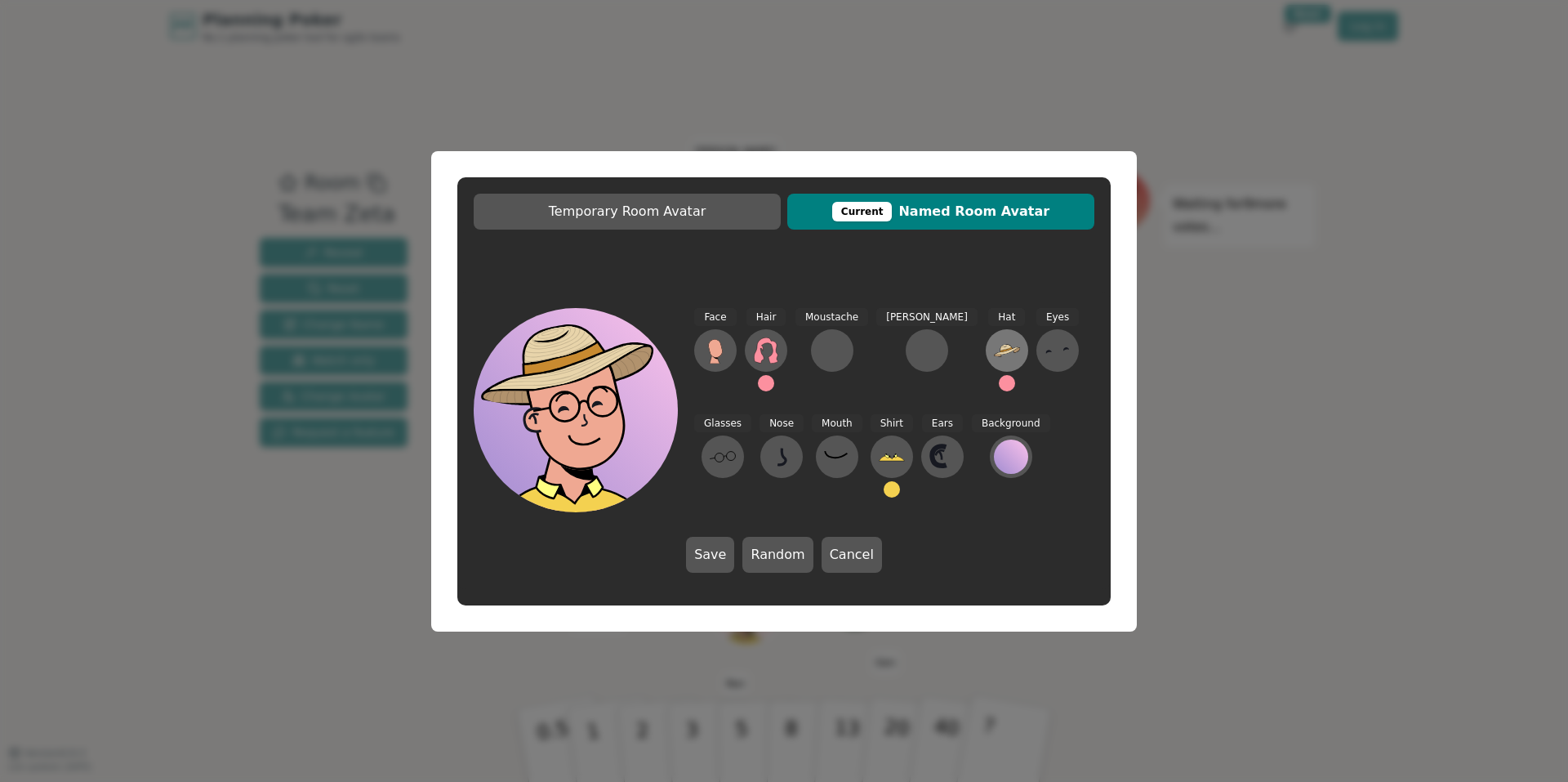
click at [986, 334] on button at bounding box center [1007, 350] width 43 height 43
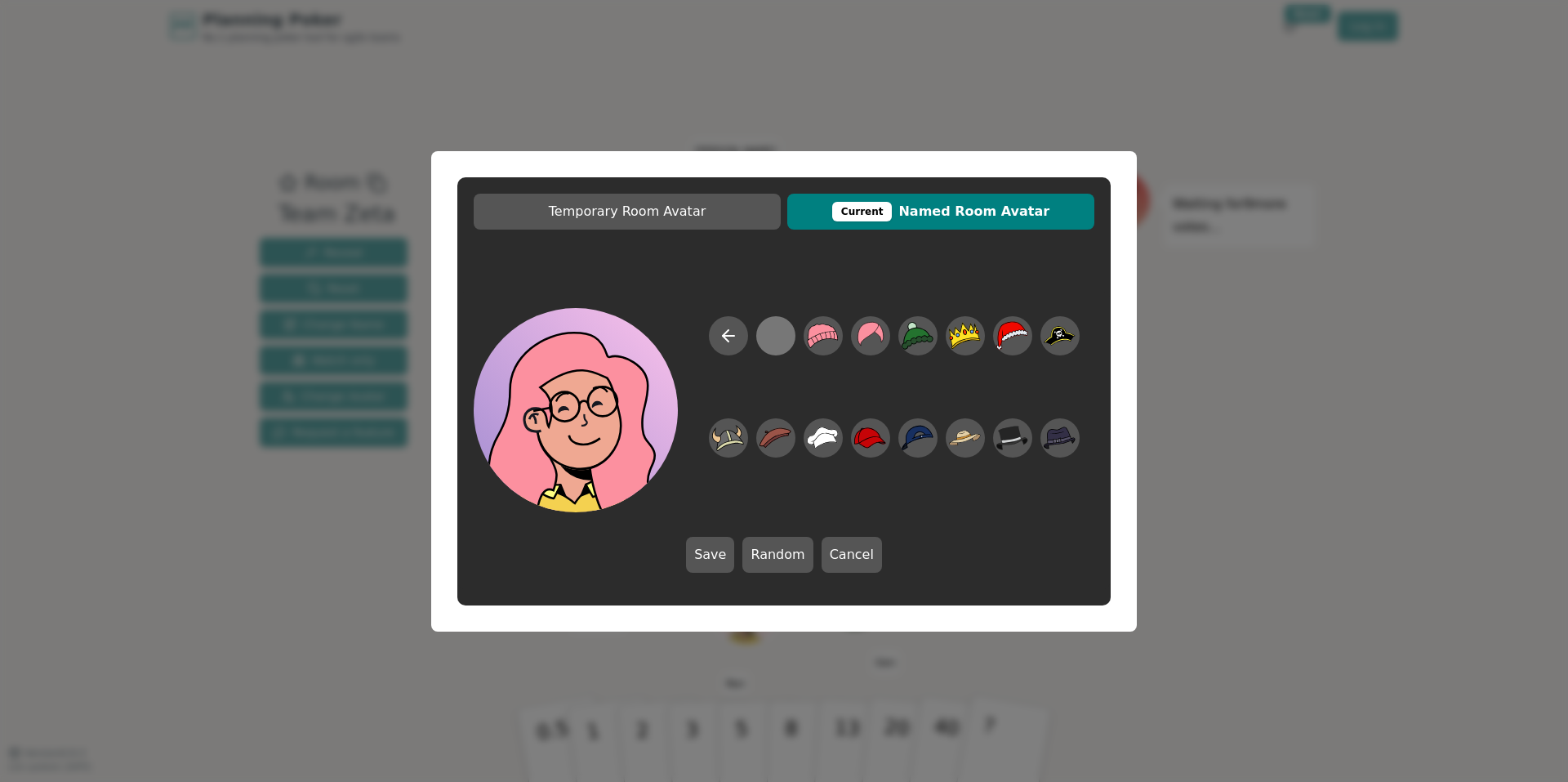
click at [780, 333] on div at bounding box center [775, 335] width 32 height 36
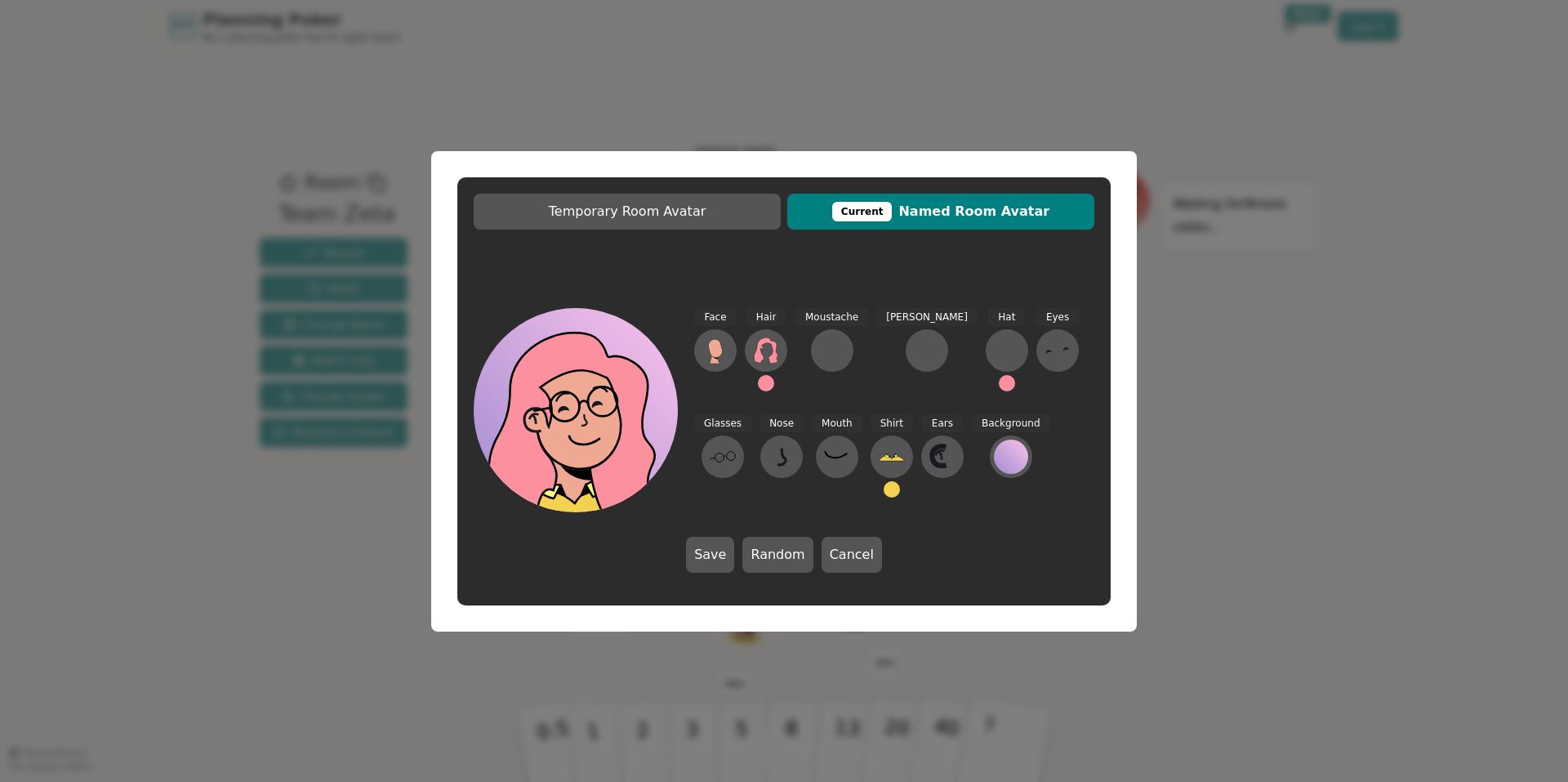
click at [837, 552] on button "Cancel" at bounding box center [852, 555] width 61 height 36
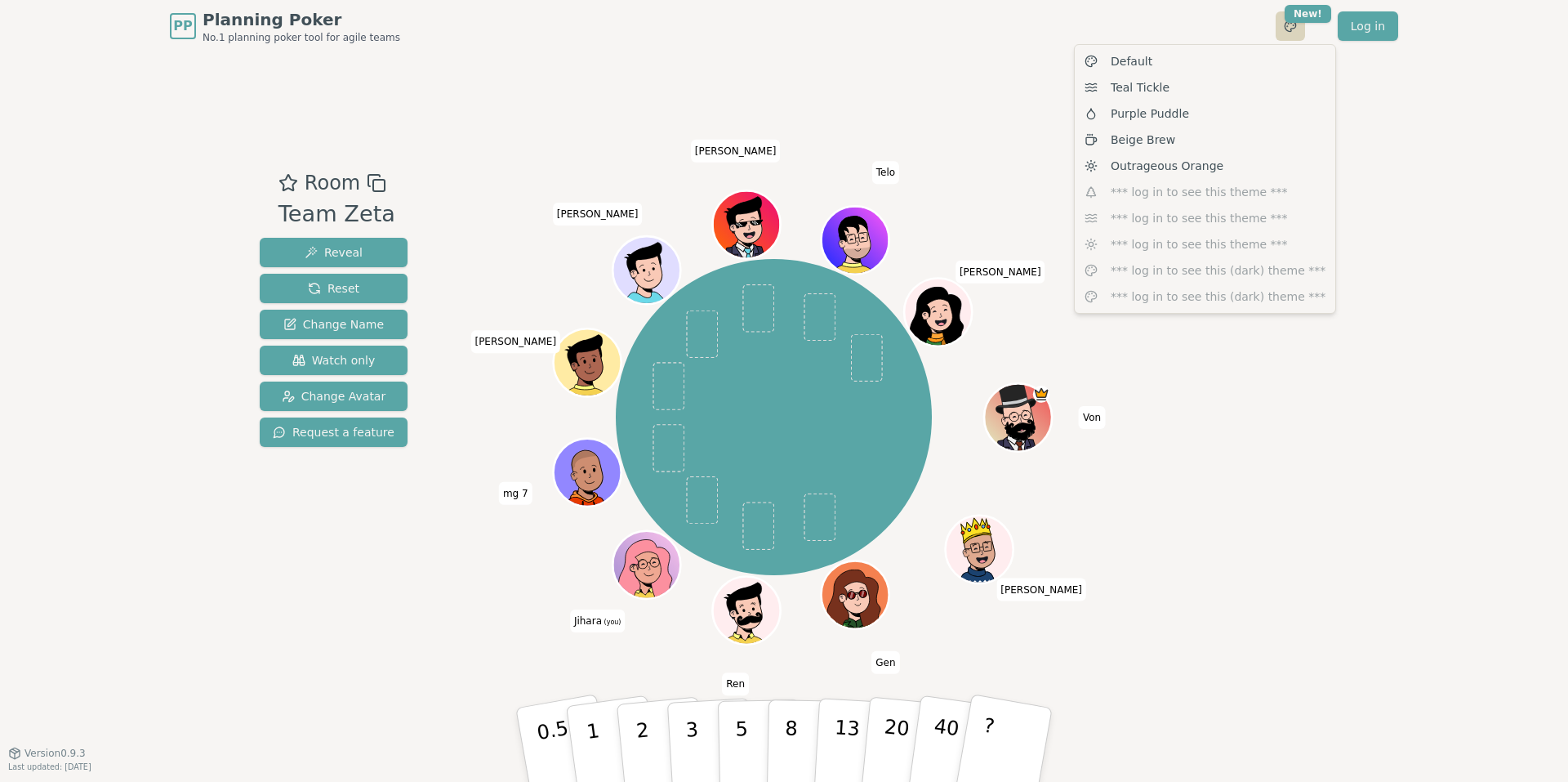
click at [1288, 28] on html "PP Planning Poker No.1 planning poker tool for agile teams Toggle theme New! Lo…" at bounding box center [784, 391] width 1568 height 782
click at [1141, 110] on span "Purple Puddle" at bounding box center [1150, 114] width 78 height 17
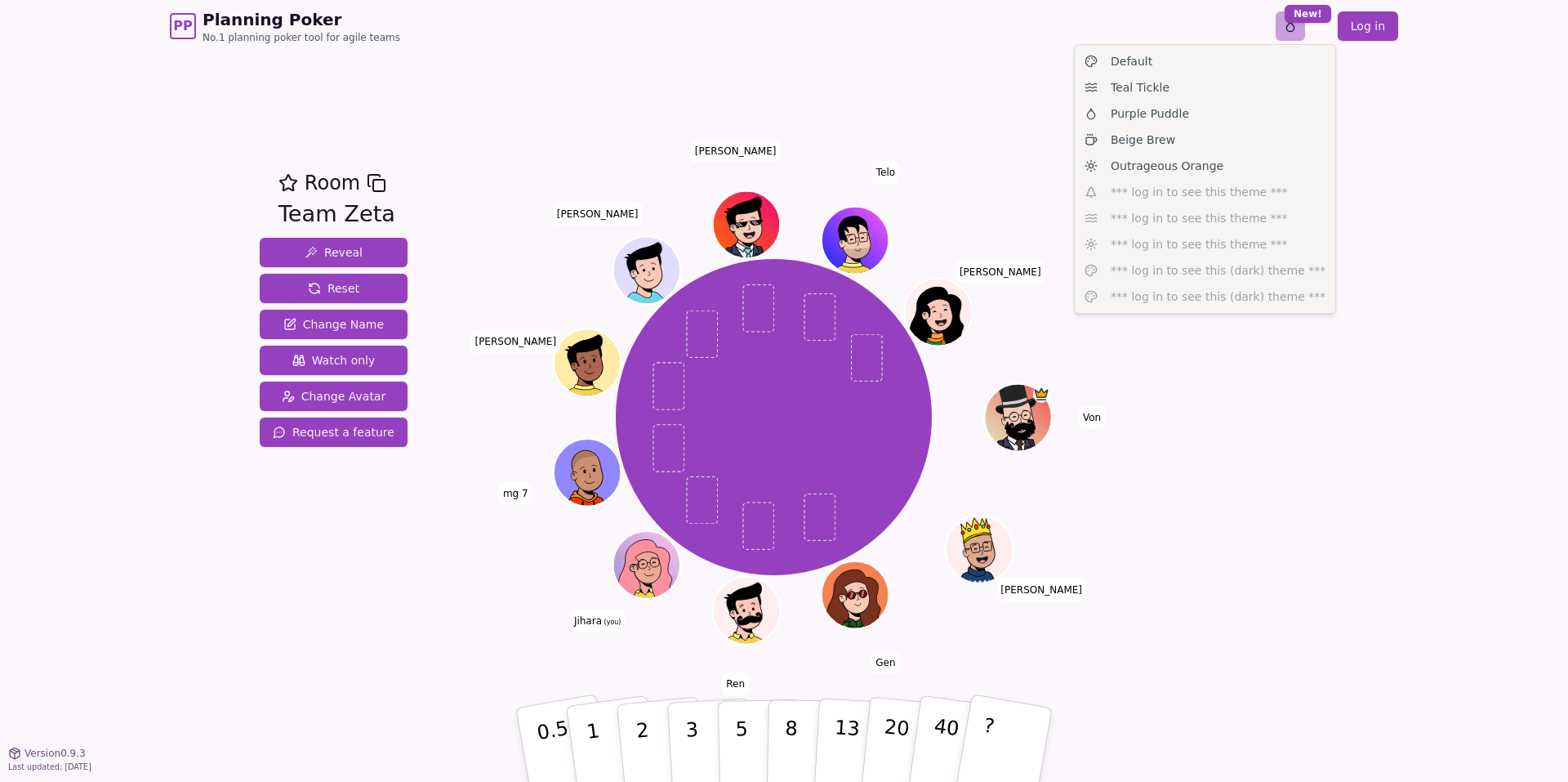
click at [1290, 35] on html "PP Planning Poker No.1 planning poker tool for agile teams Toggle theme New! Lo…" at bounding box center [784, 391] width 1568 height 782
click at [1162, 148] on div "Beige Brew" at bounding box center [1205, 140] width 254 height 26
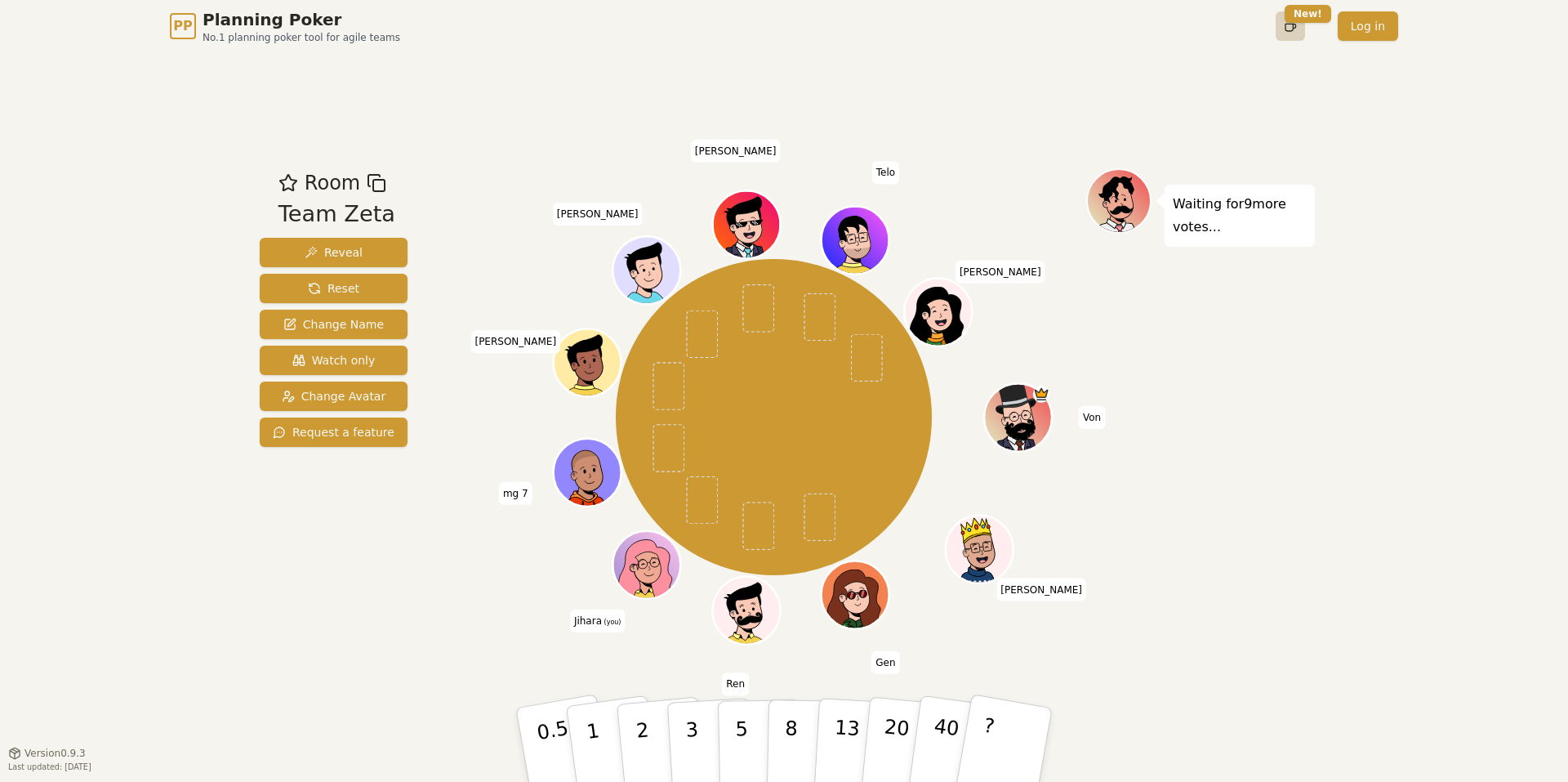
click at [1290, 27] on html "PP Planning Poker No.1 planning poker tool for agile teams Toggle theme New! Lo…" at bounding box center [784, 391] width 1568 height 782
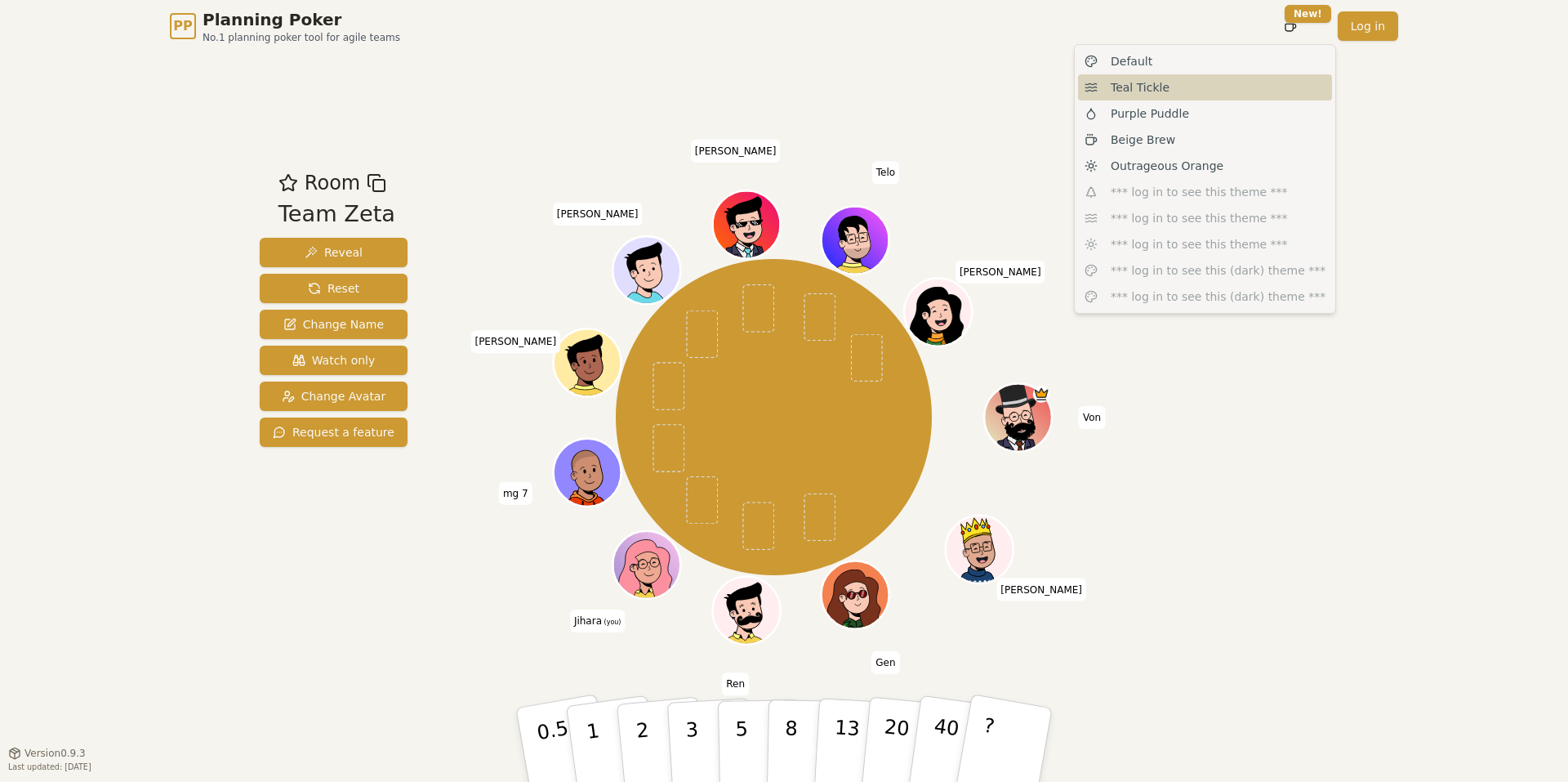
click at [1114, 89] on span "Teal Tickle" at bounding box center [1139, 88] width 59 height 17
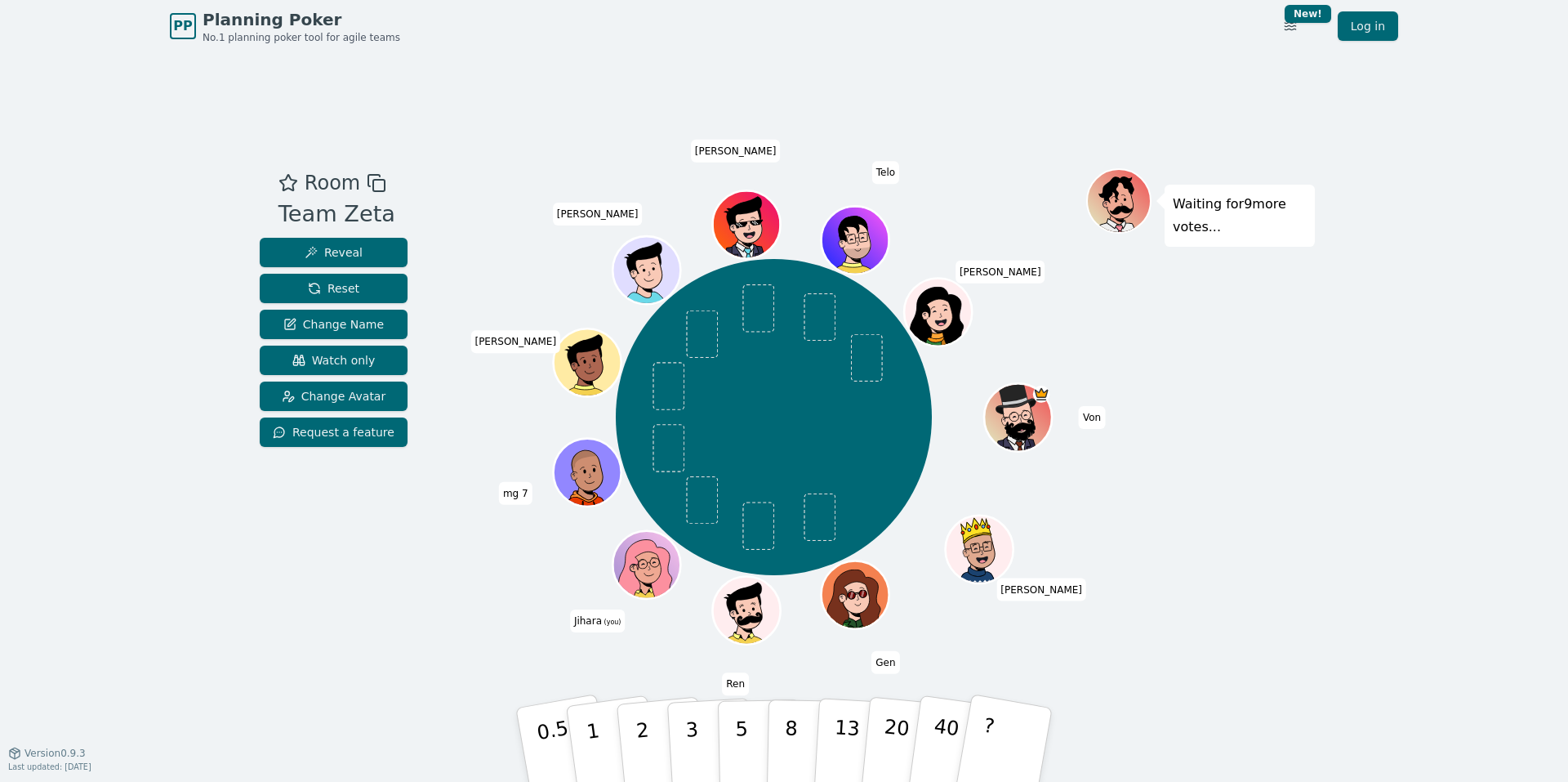
click at [634, 571] on icon at bounding box center [648, 575] width 33 height 11
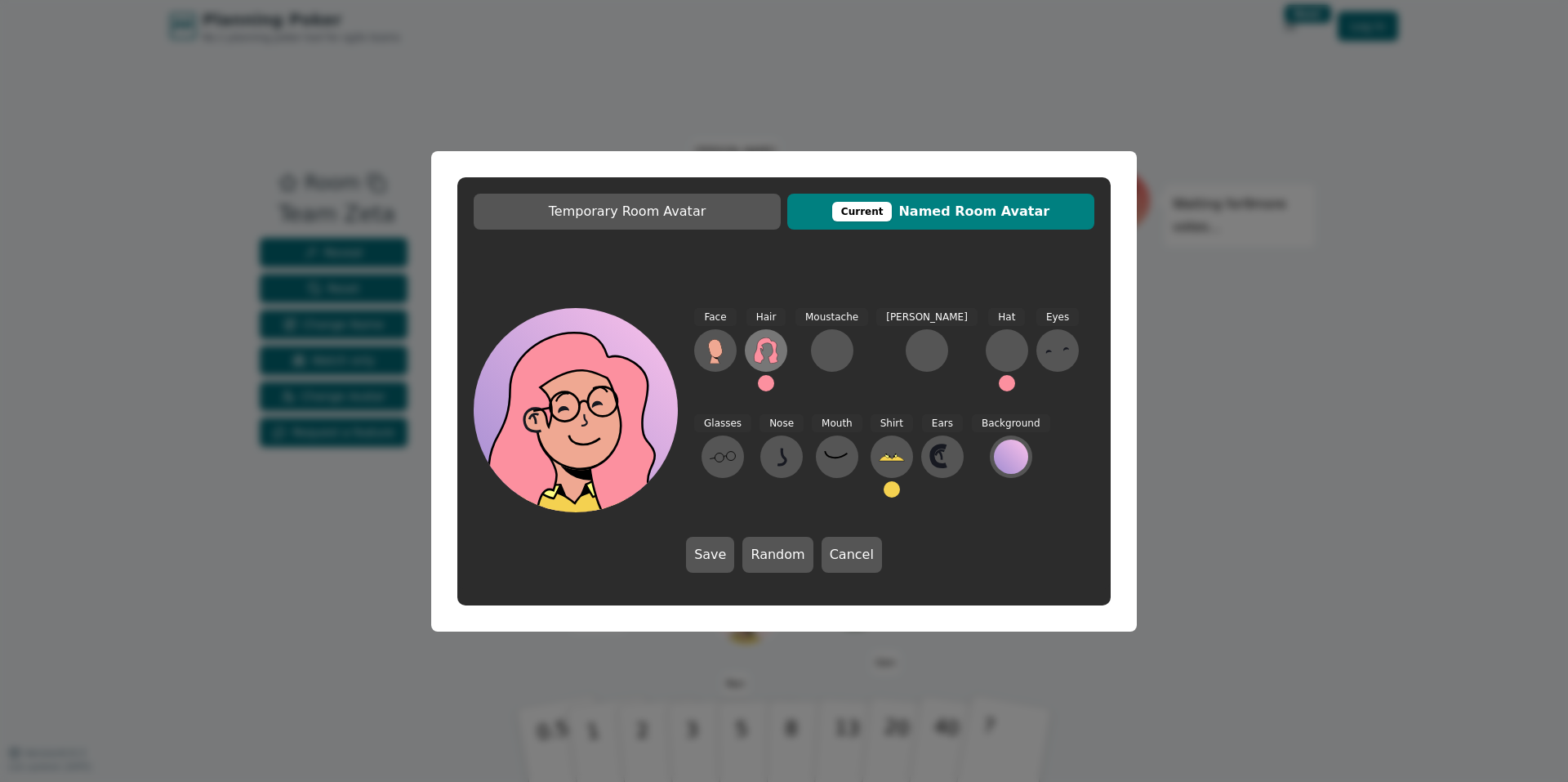
click at [757, 354] on icon at bounding box center [765, 350] width 23 height 26
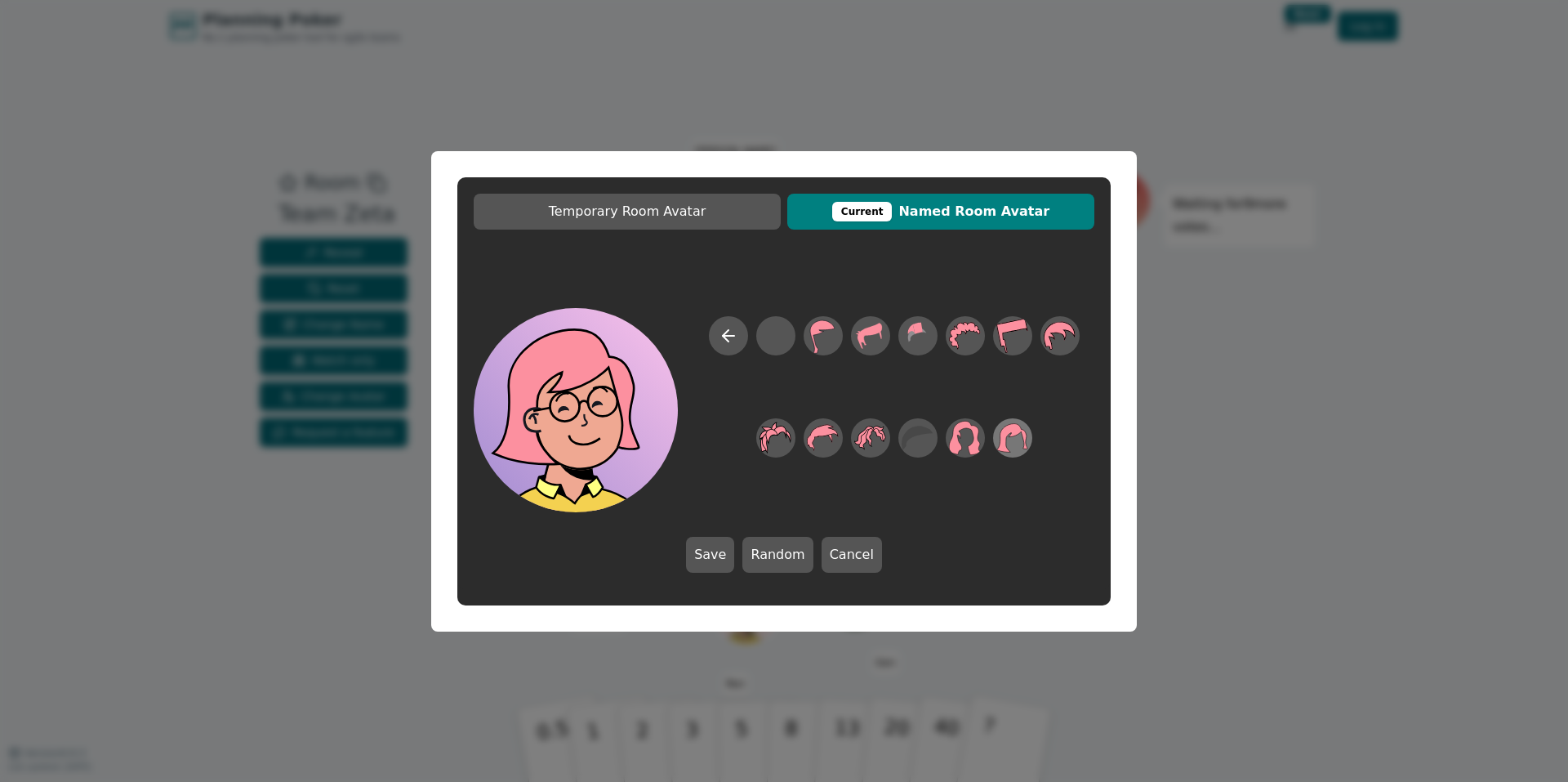
click at [1010, 436] on icon at bounding box center [1012, 437] width 31 height 29
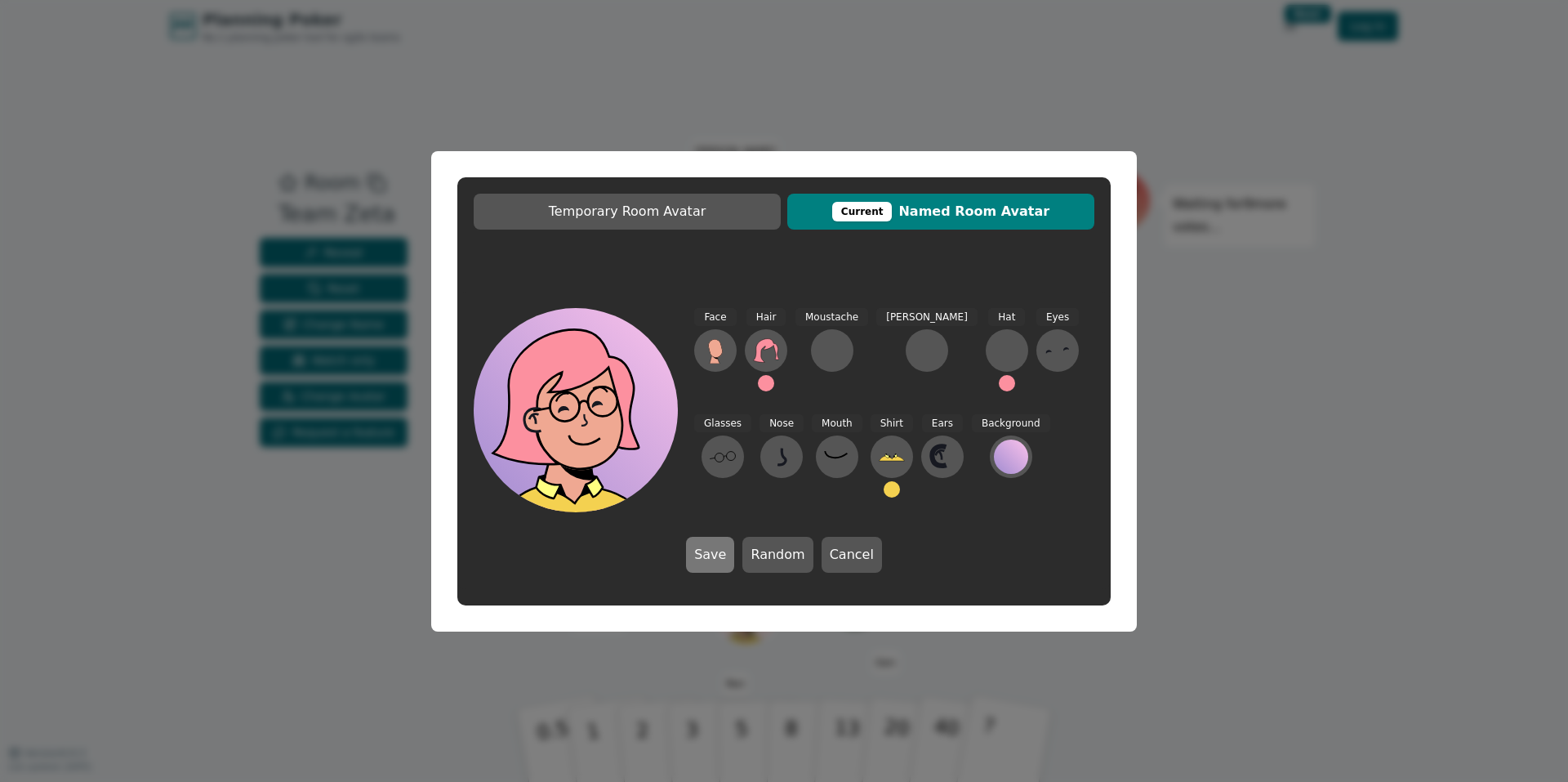
click at [706, 552] on button "Save" at bounding box center [710, 555] width 48 height 36
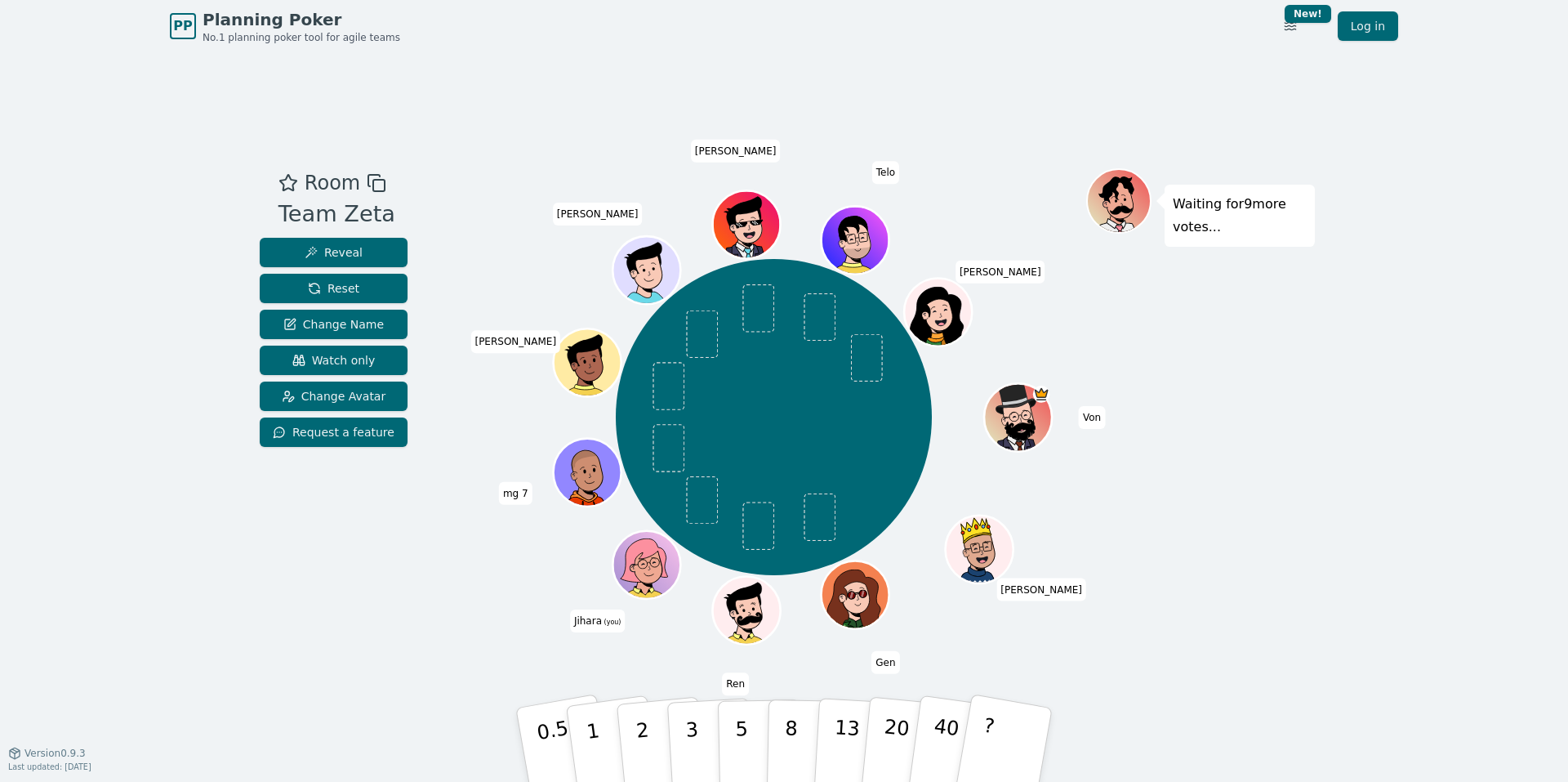
click at [663, 567] on icon at bounding box center [646, 562] width 66 height 12
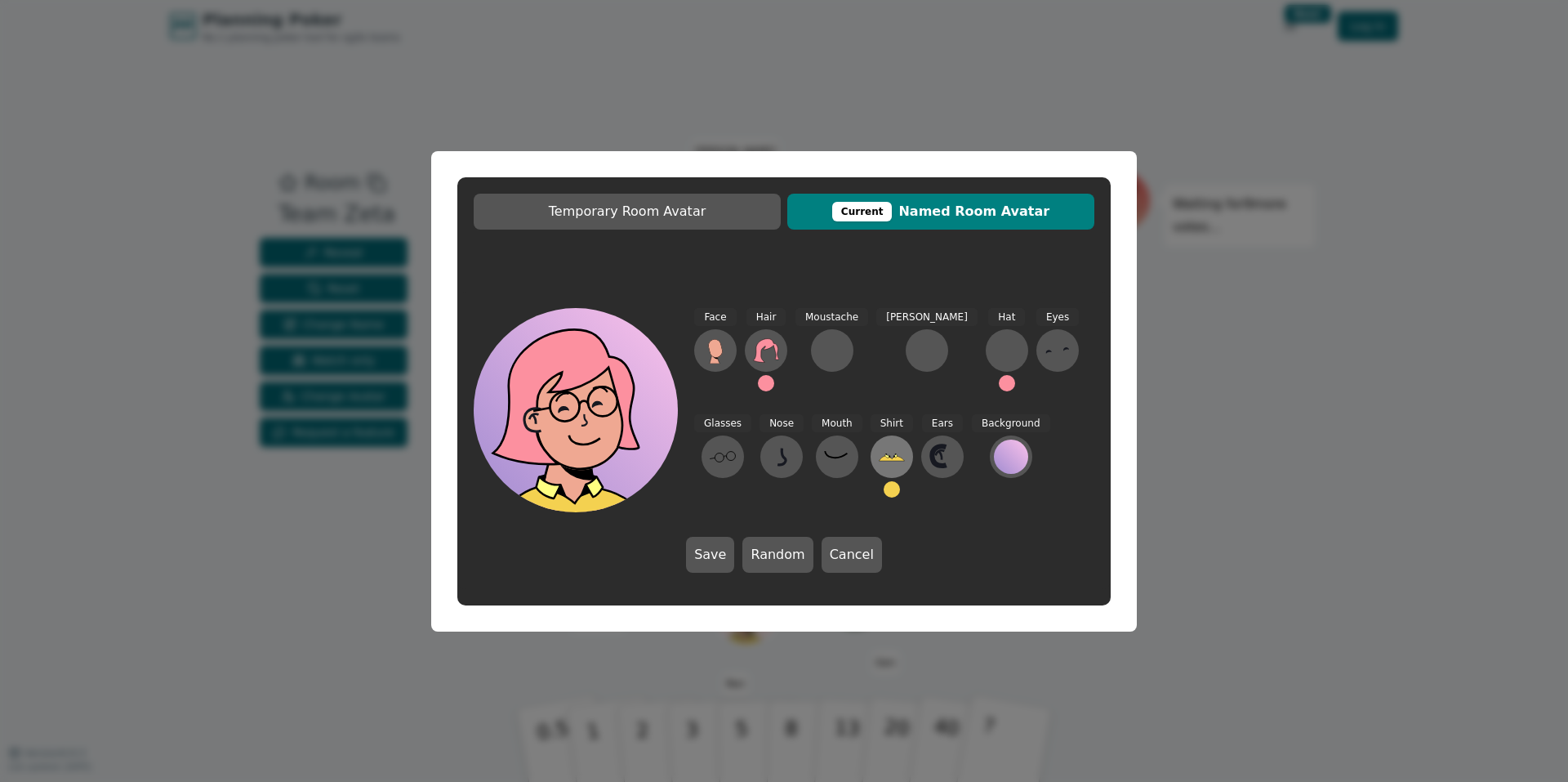
click at [879, 457] on icon at bounding box center [892, 457] width 26 height 26
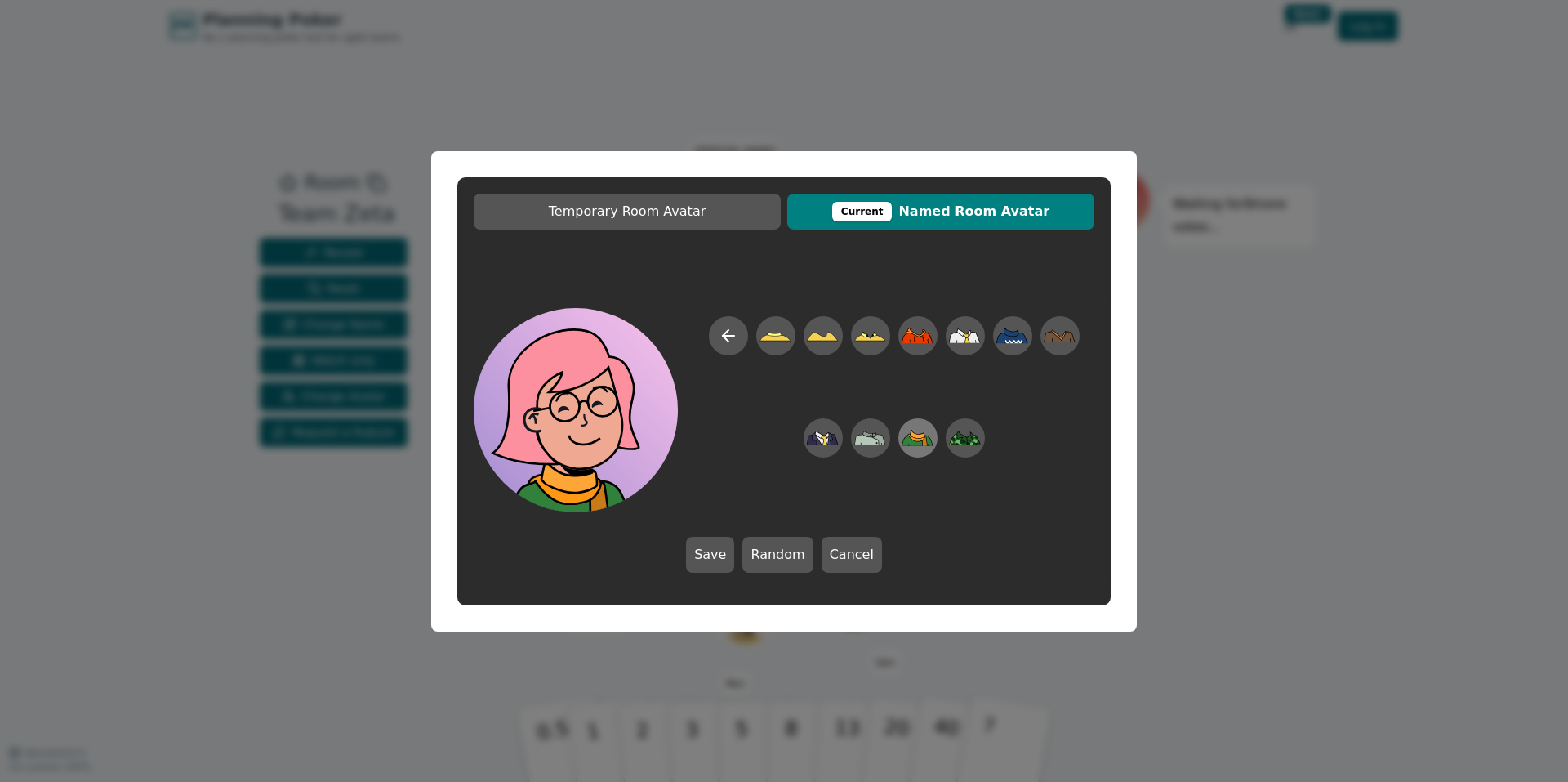
click at [911, 432] on icon at bounding box center [917, 437] width 32 height 17
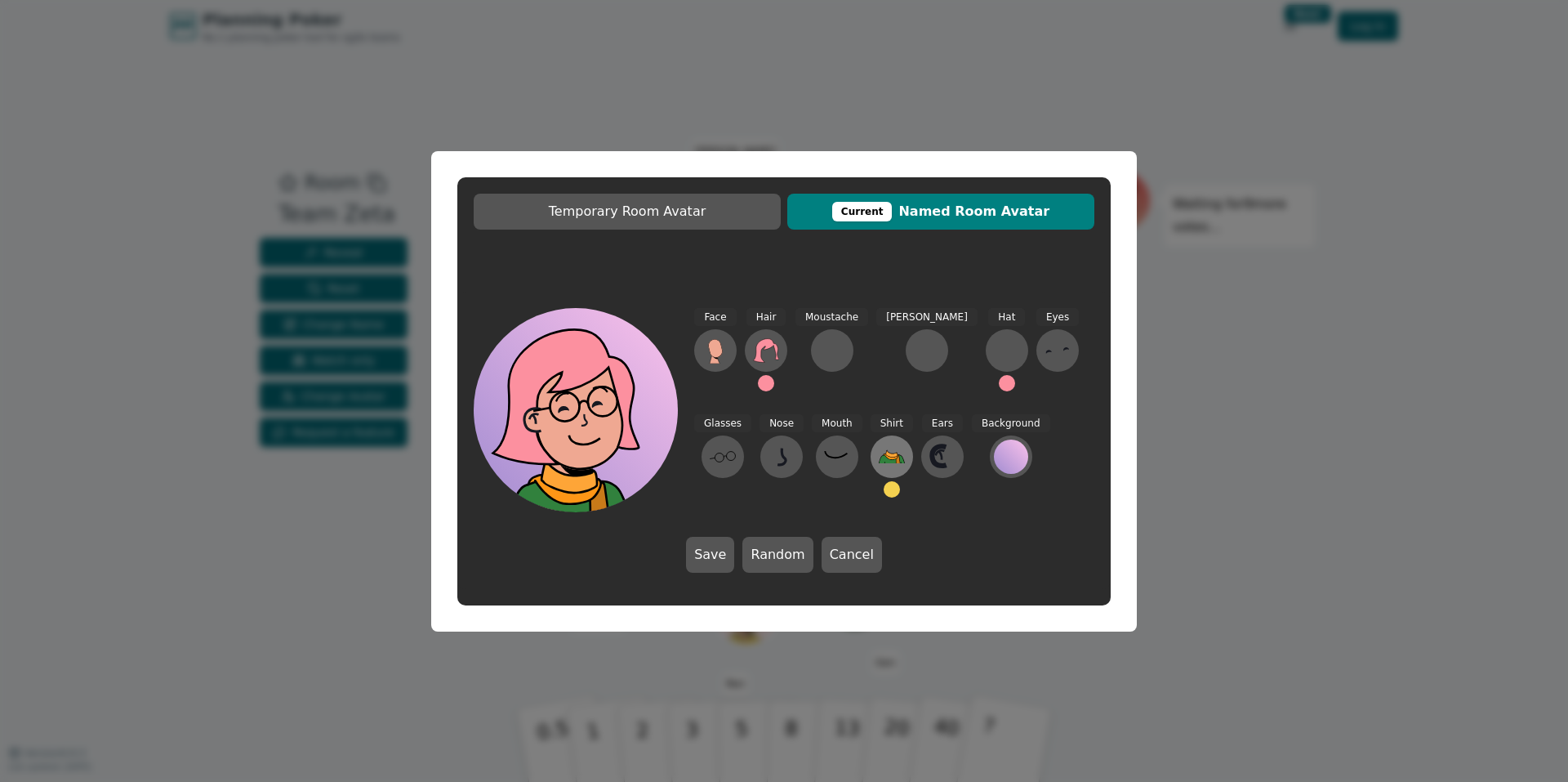
click at [879, 459] on icon at bounding box center [892, 457] width 26 height 26
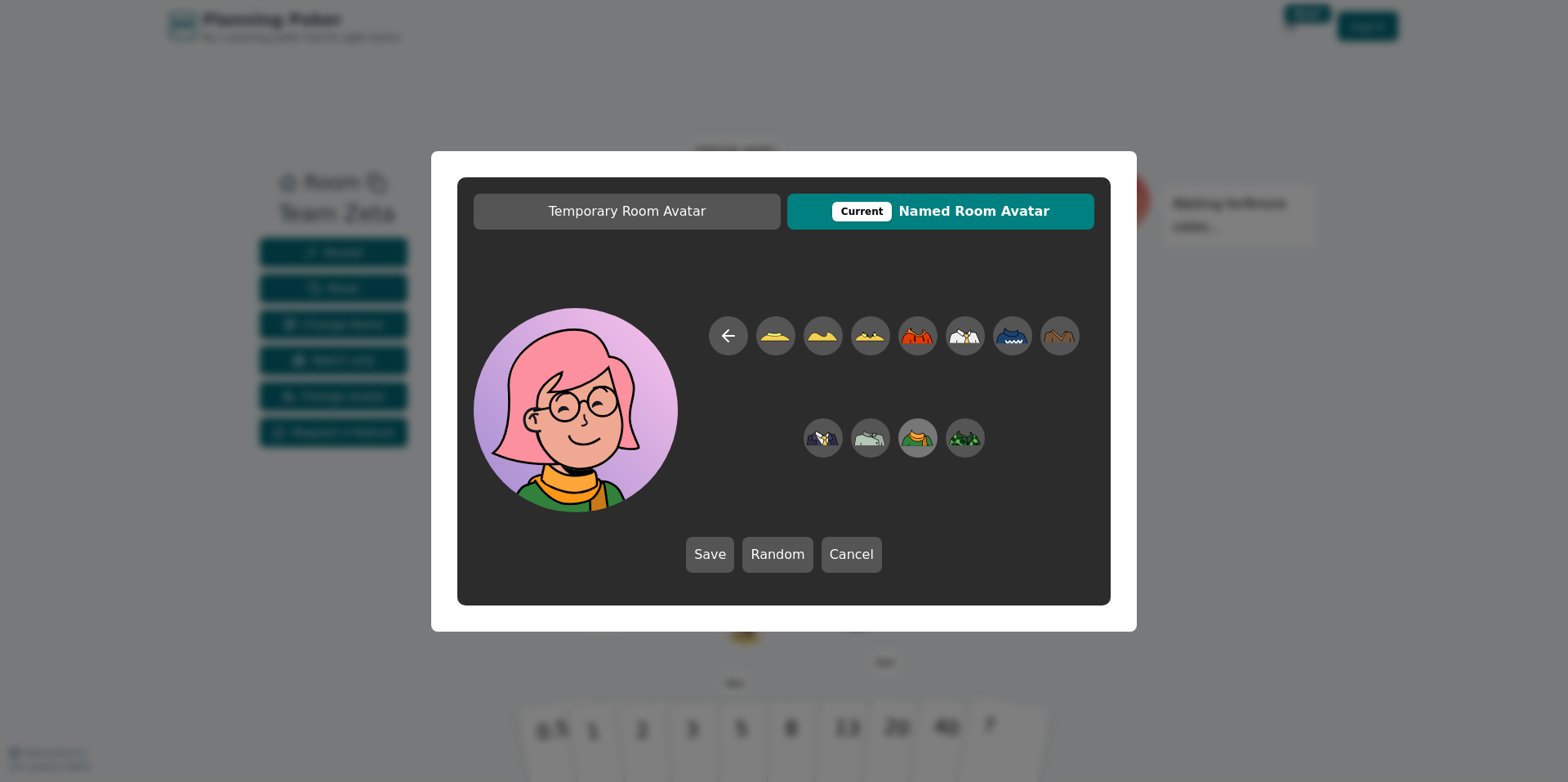
click at [921, 443] on icon at bounding box center [912, 440] width 20 height 10
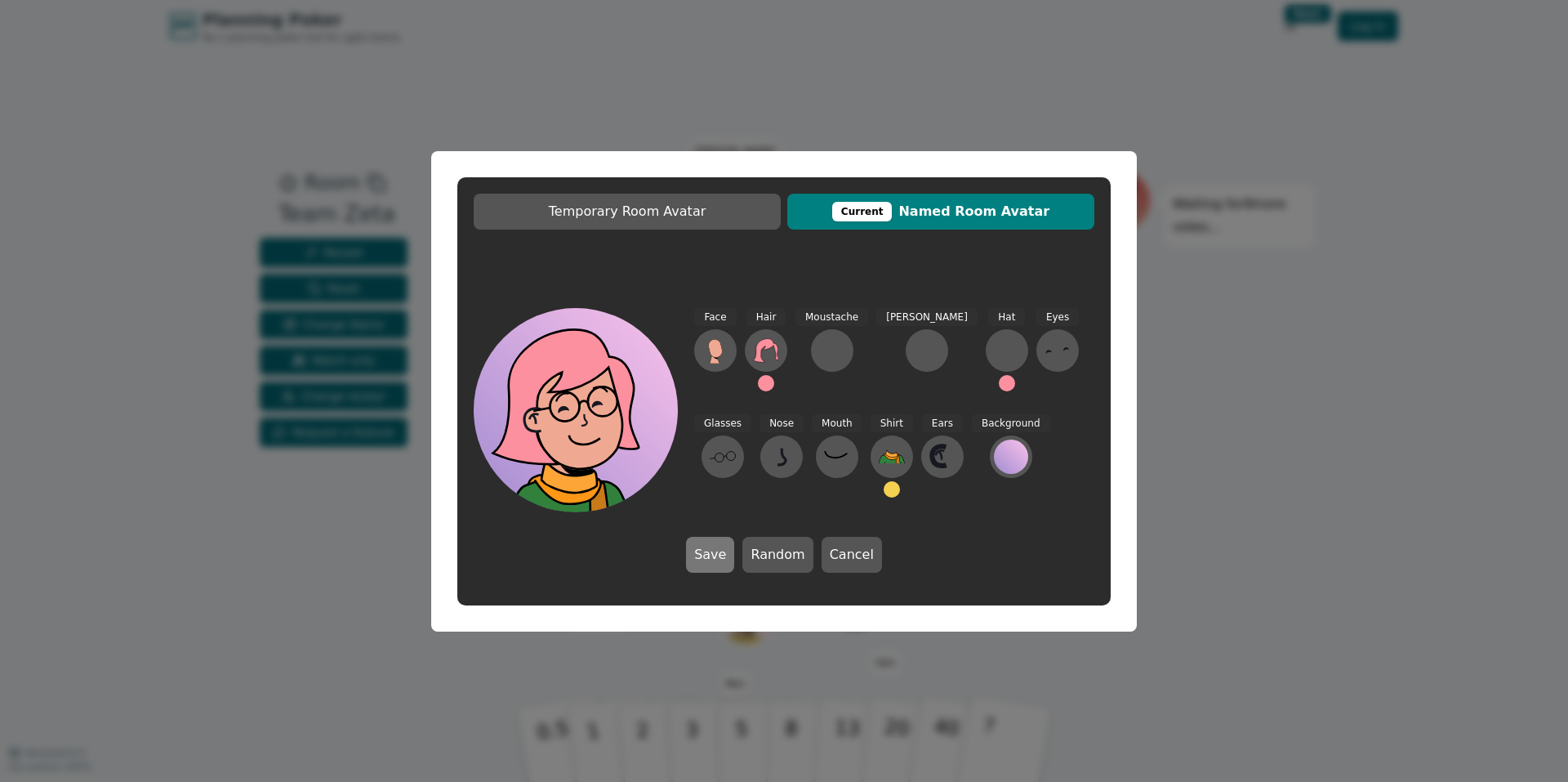
click at [712, 556] on button "Save" at bounding box center [710, 555] width 48 height 36
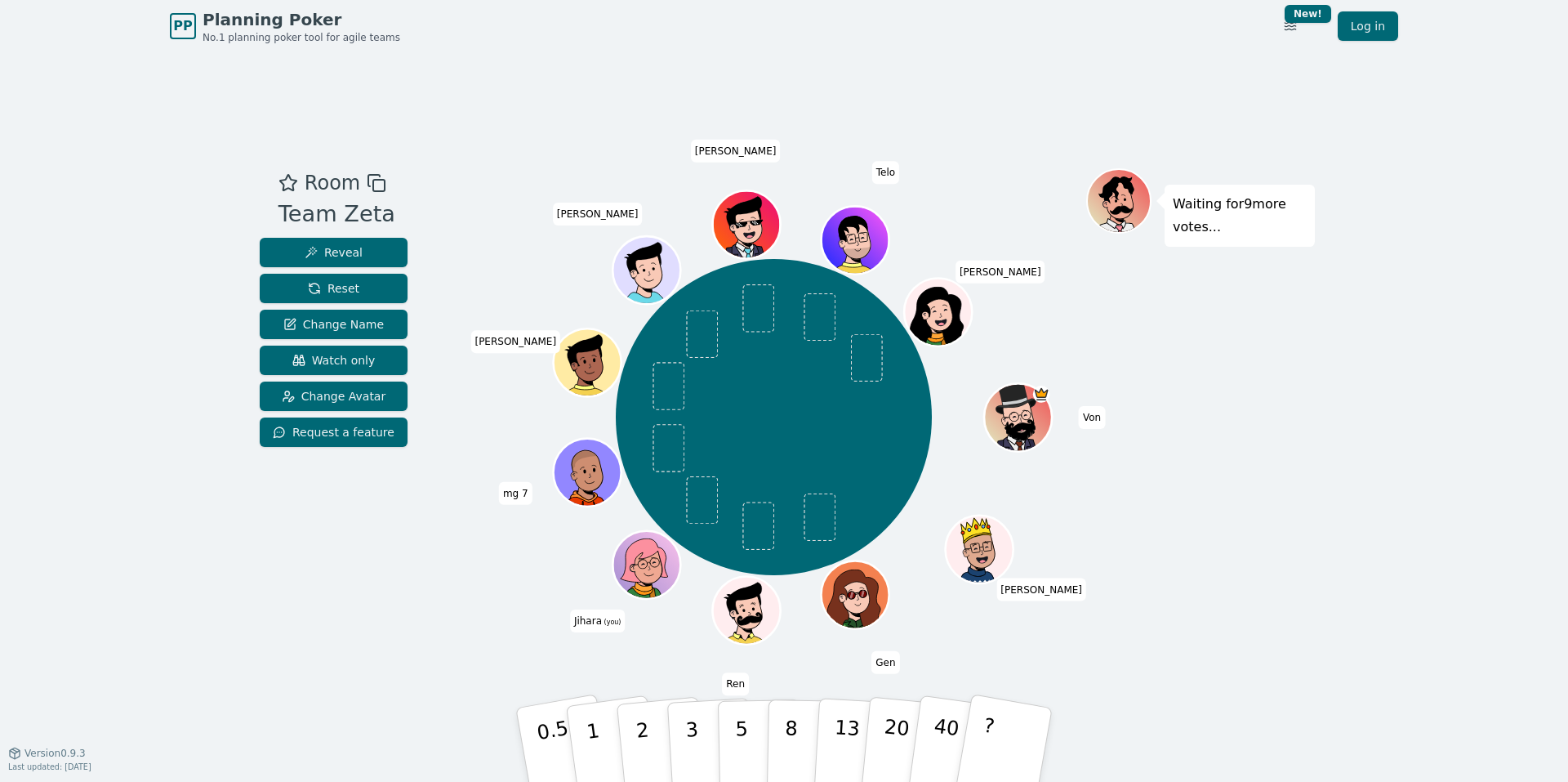
click at [637, 572] on icon at bounding box center [648, 575] width 33 height 11
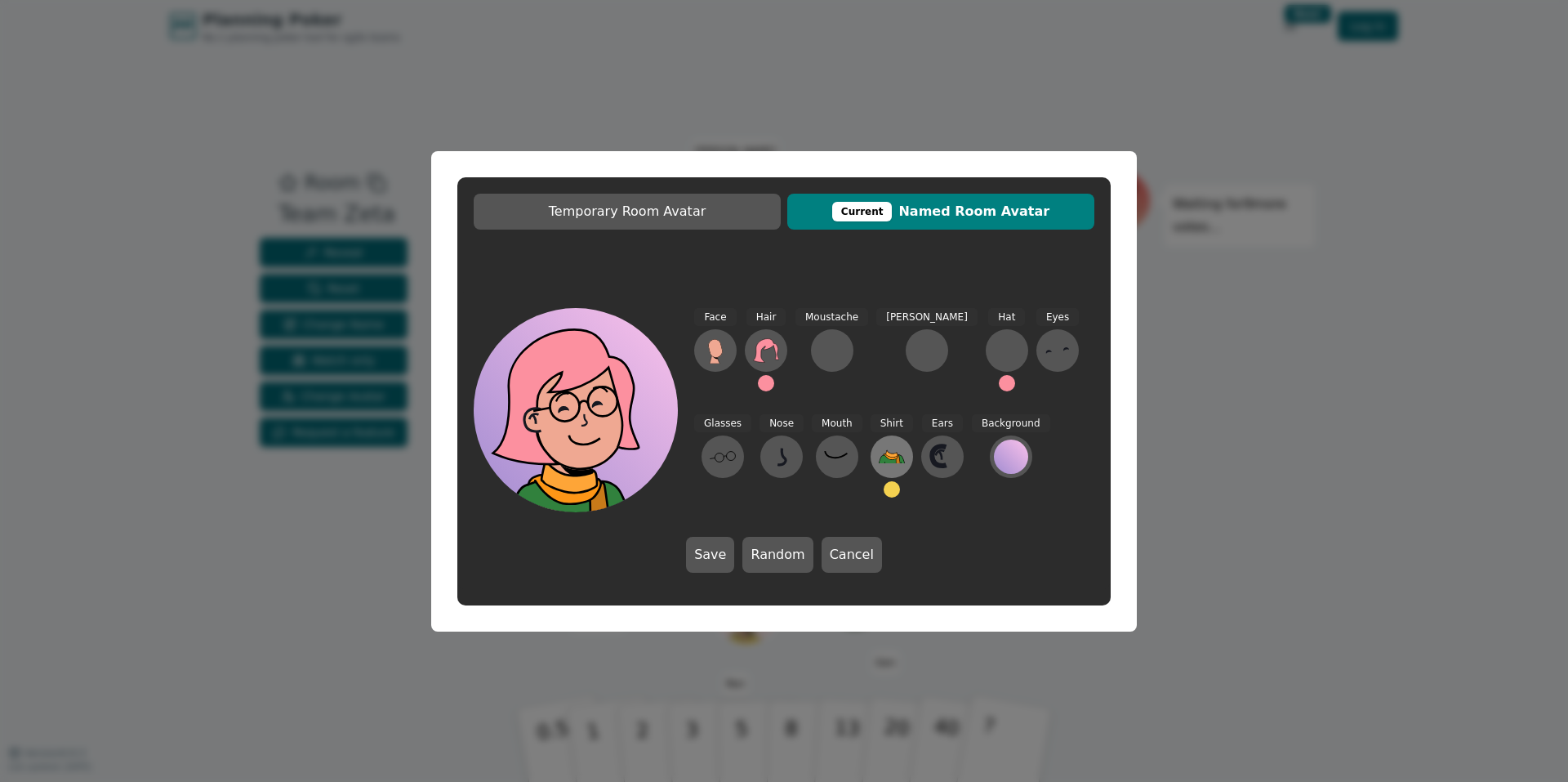
click at [879, 452] on icon at bounding box center [892, 457] width 26 height 26
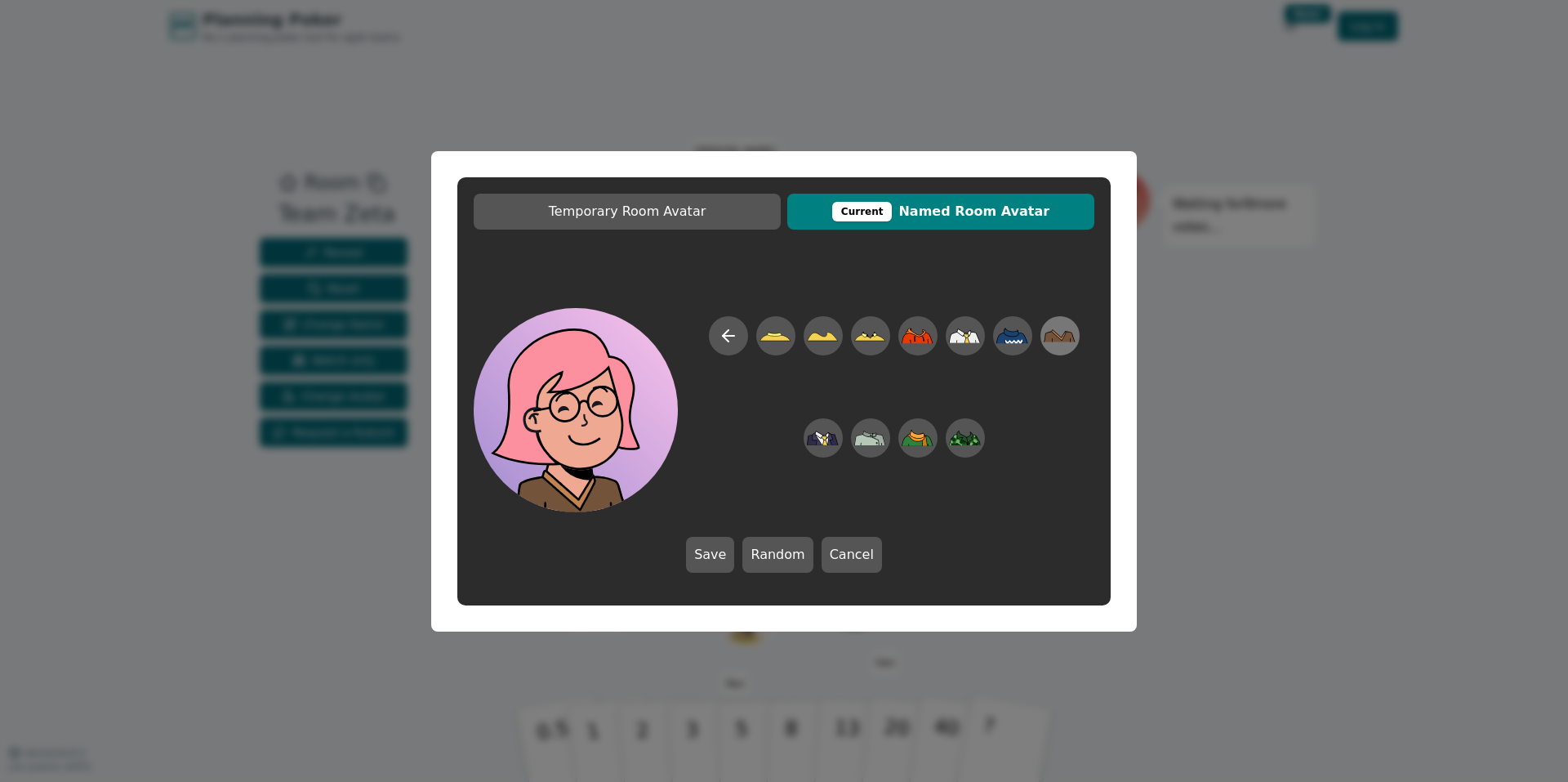
click at [1066, 328] on icon at bounding box center [1059, 335] width 32 height 36
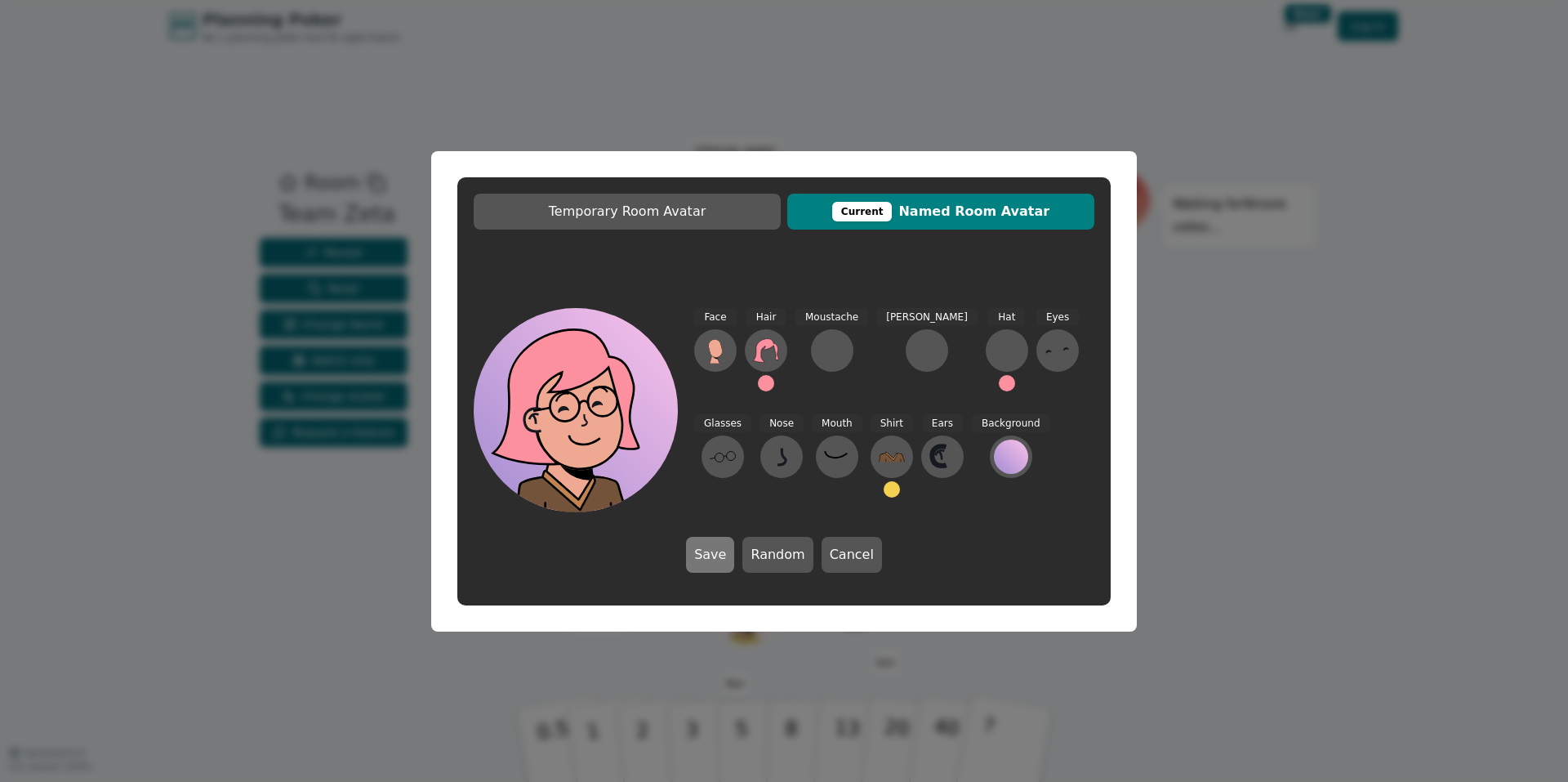
click at [720, 561] on button "Save" at bounding box center [710, 555] width 48 height 36
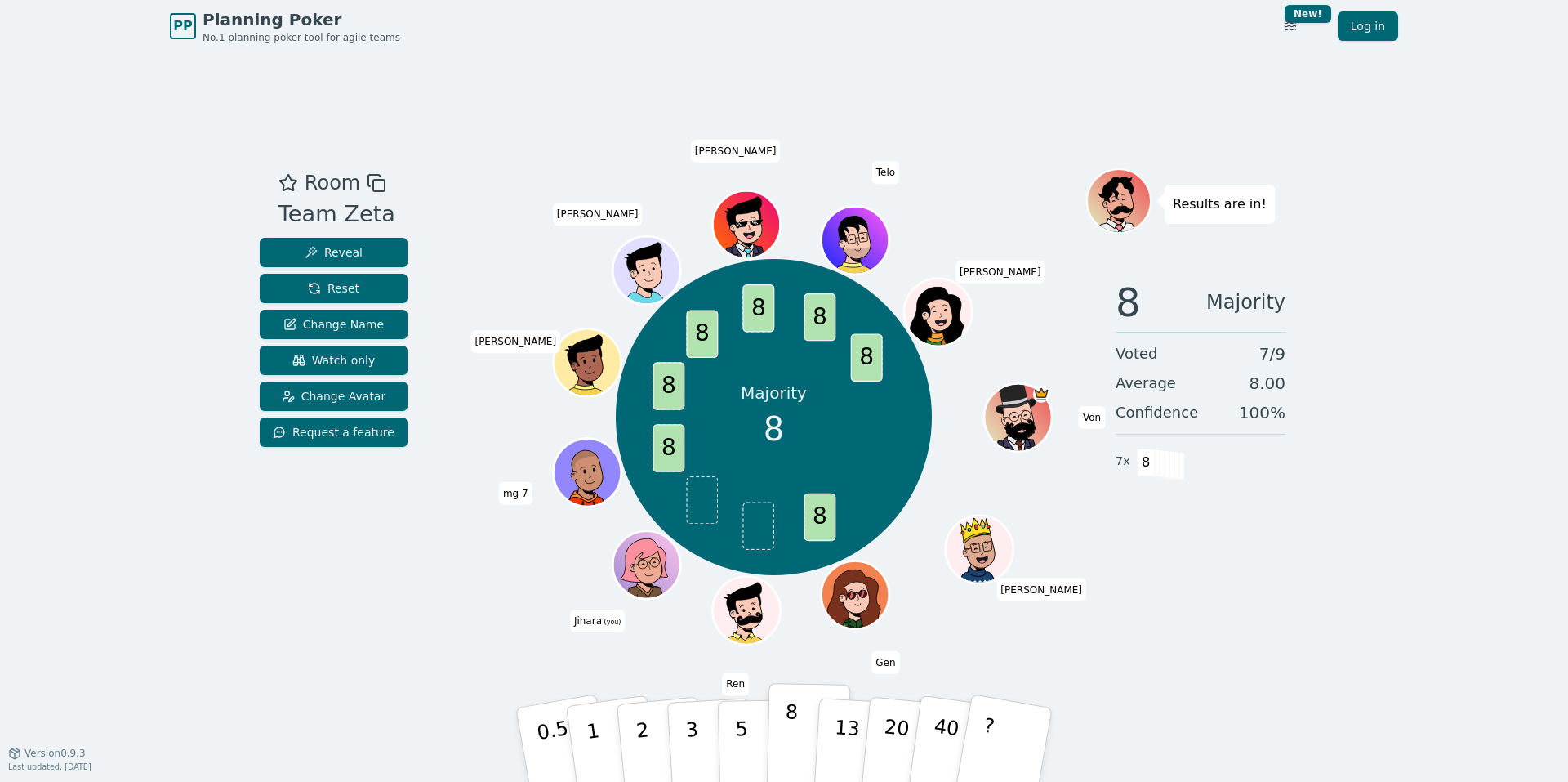
click at [790, 744] on p "8" at bounding box center [790, 744] width 14 height 89
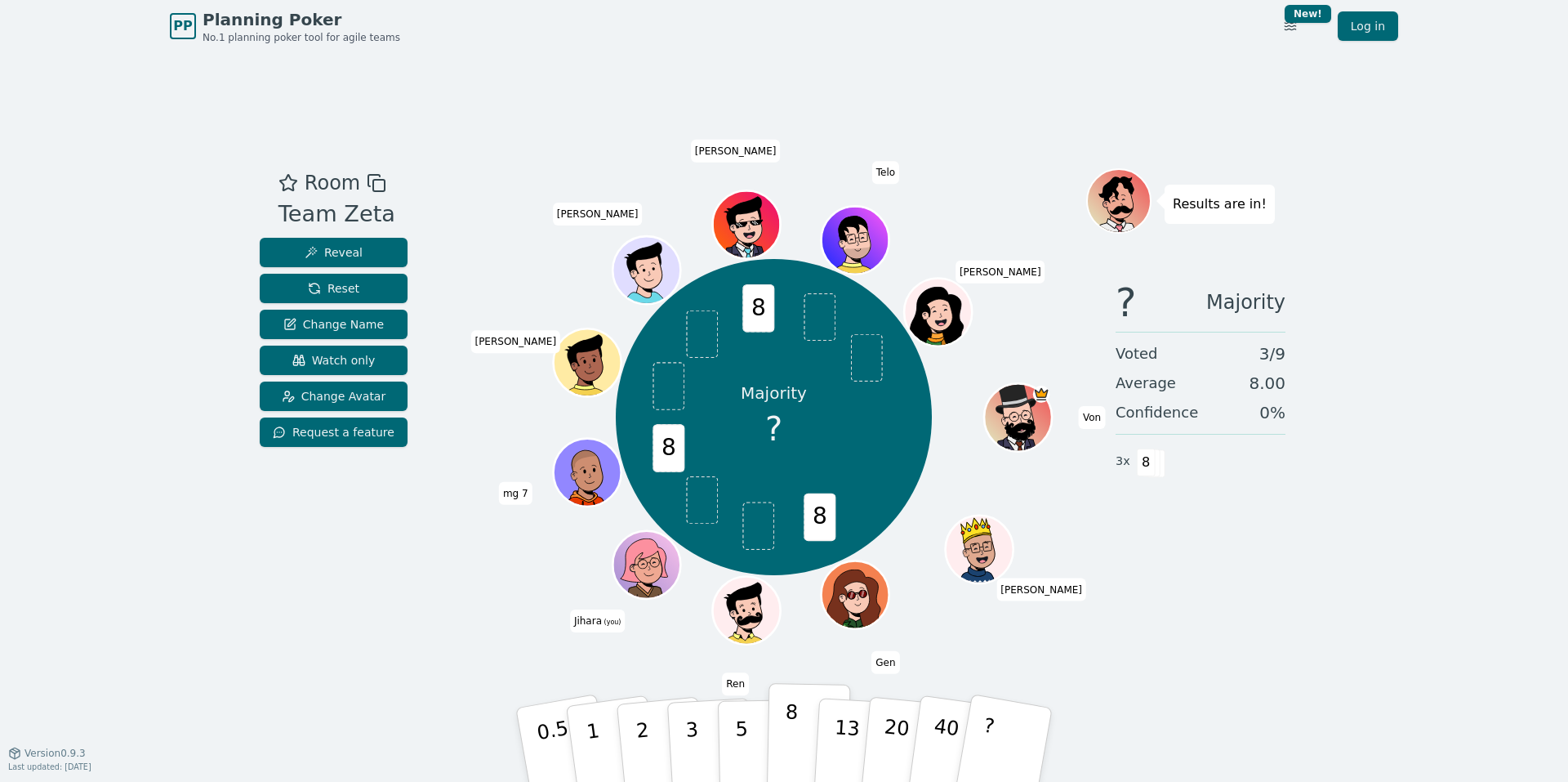
click at [784, 750] on p "8" at bounding box center [790, 744] width 14 height 89
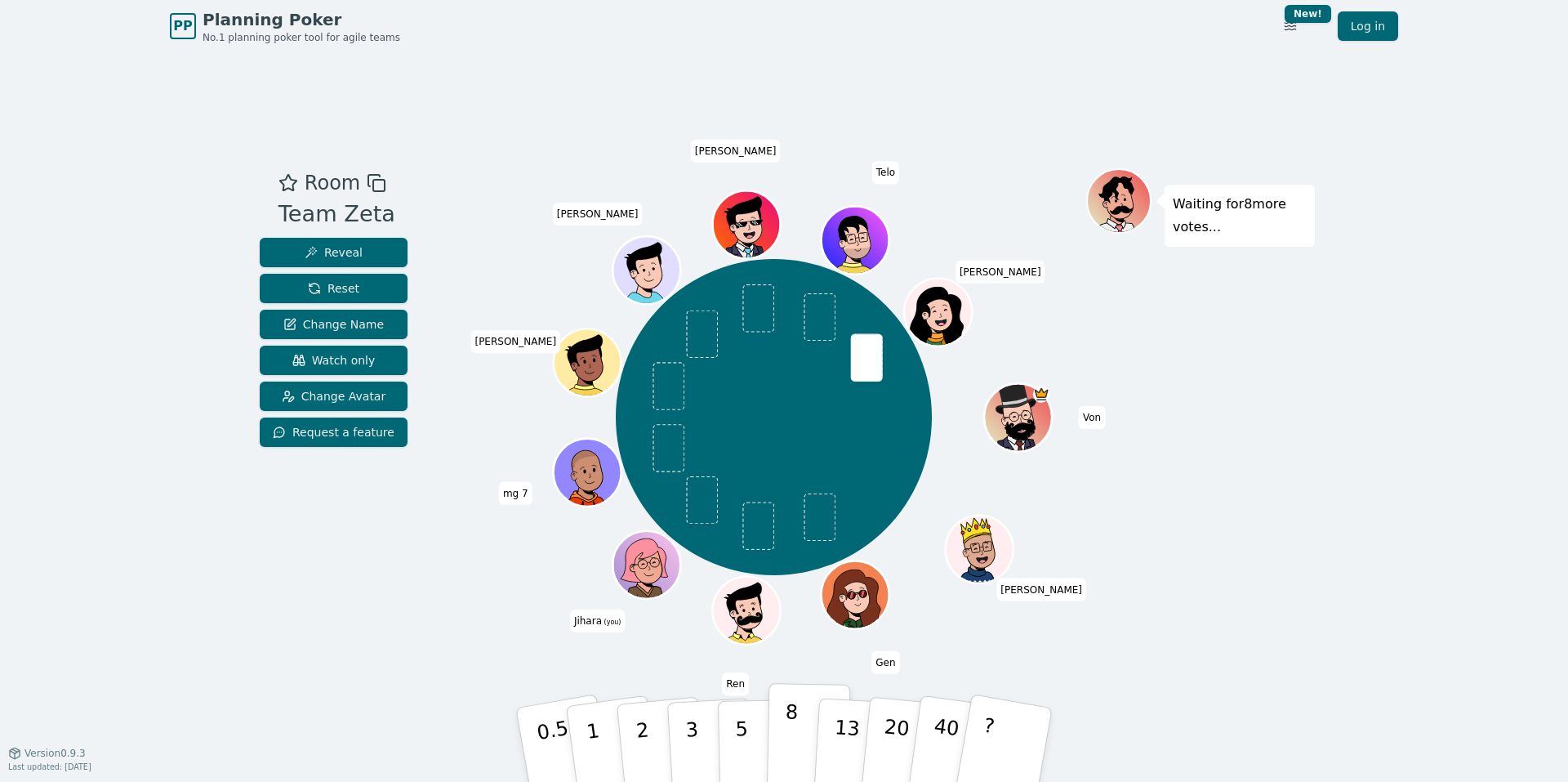
click at [785, 745] on p "8" at bounding box center [790, 744] width 14 height 89
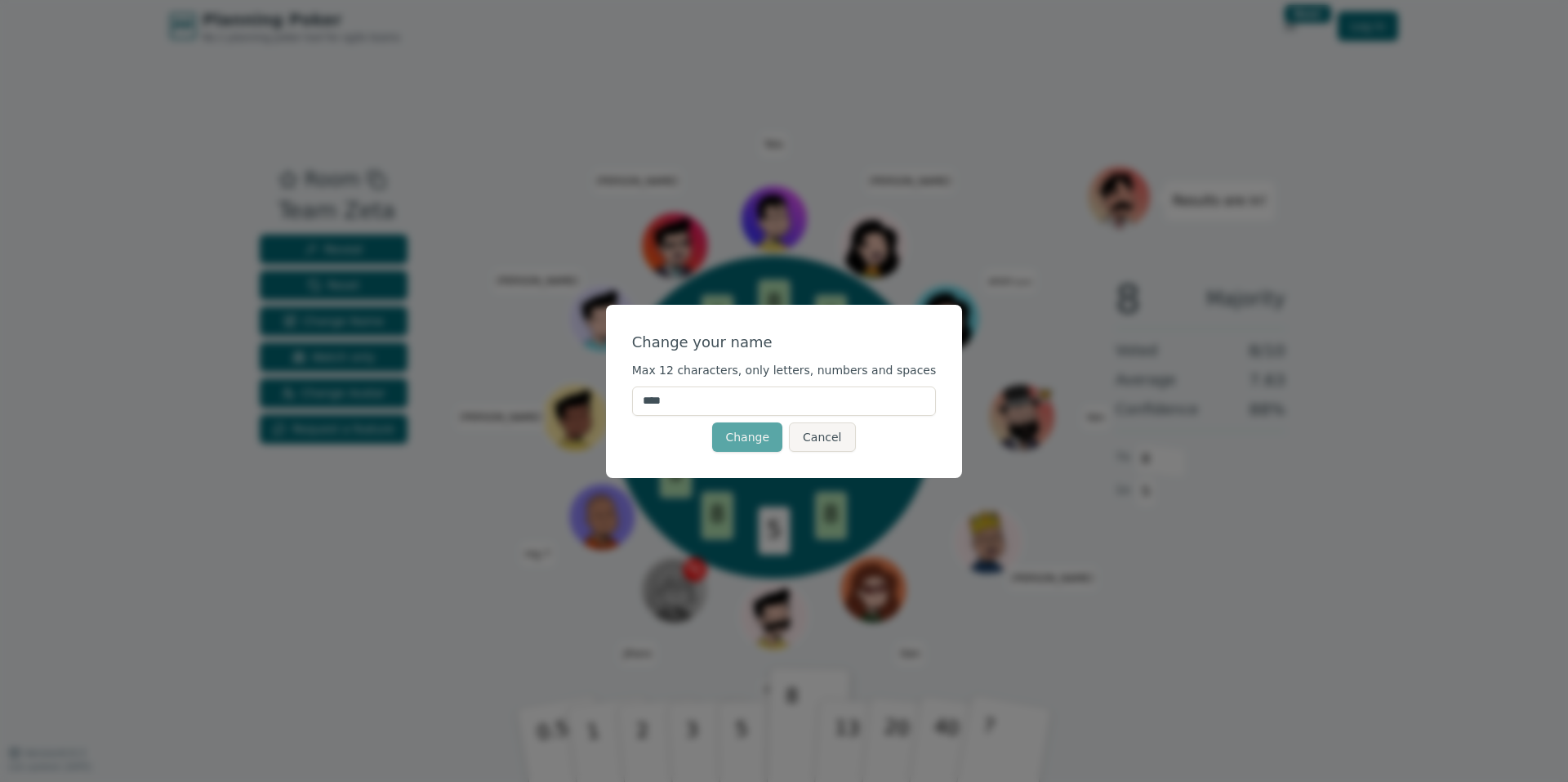
click at [737, 407] on input "****" at bounding box center [784, 401] width 305 height 30
type input "******"
